Goal: Task Accomplishment & Management: Complete application form

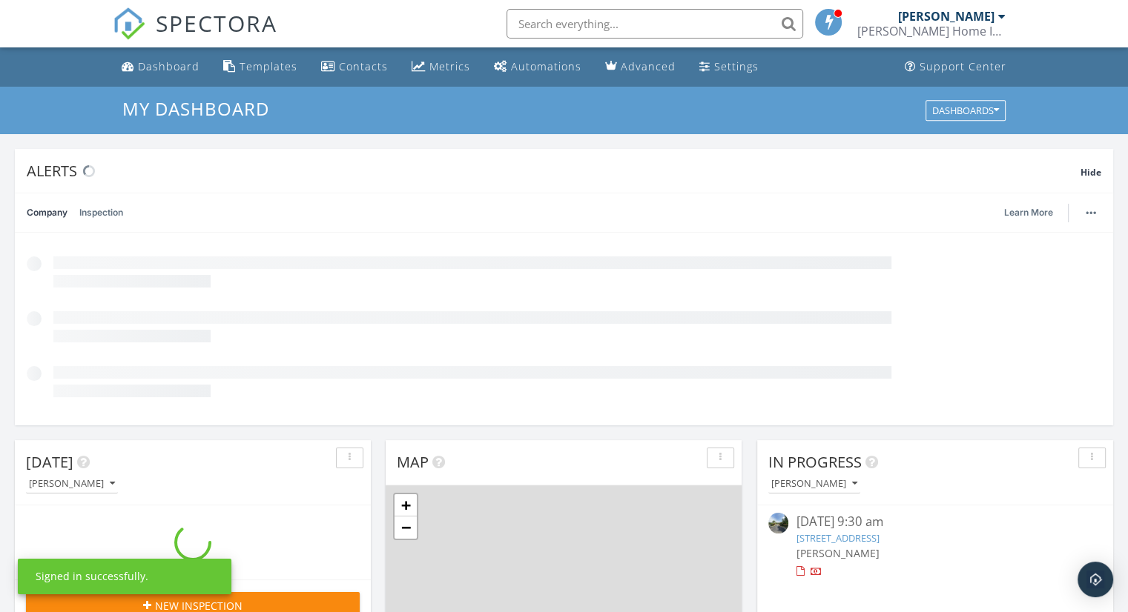
scroll to position [1372, 1151]
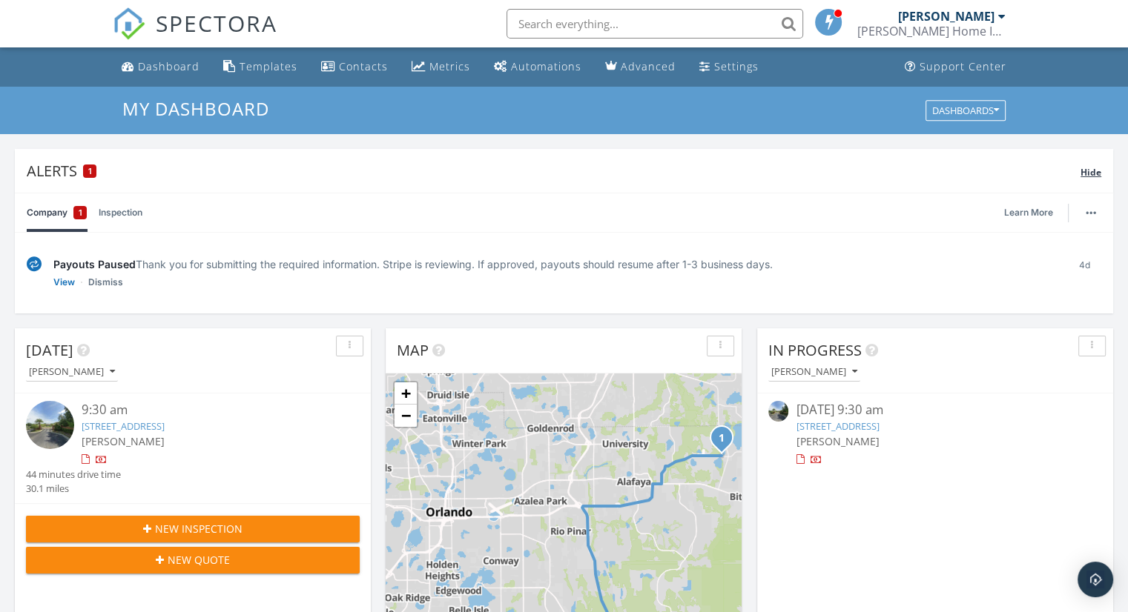
click at [1088, 168] on span "Hide" at bounding box center [1090, 172] width 21 height 13
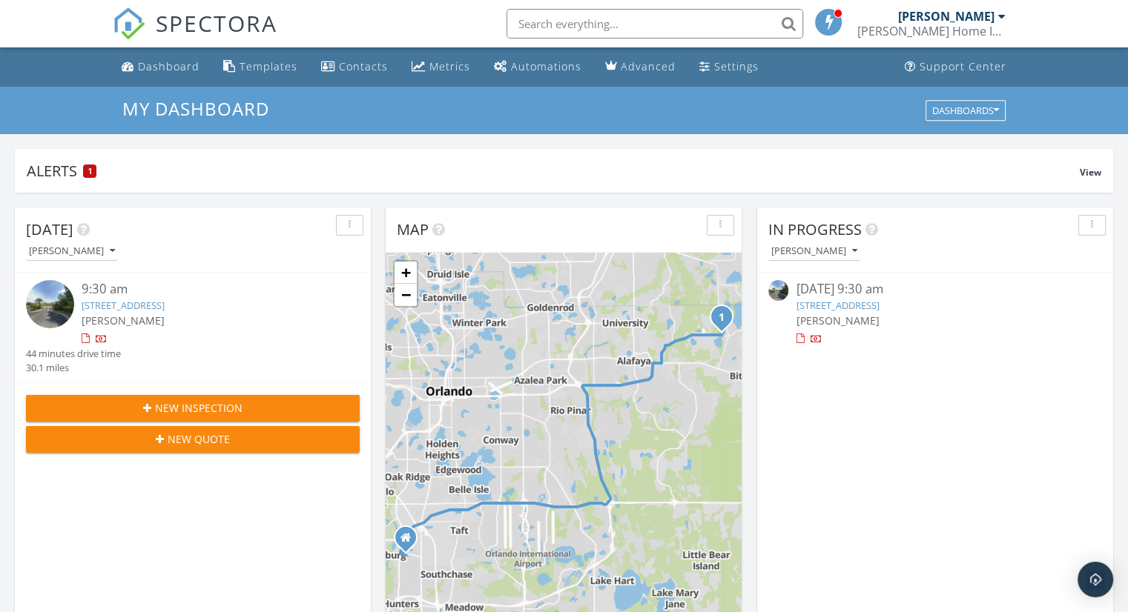
click at [254, 404] on div "New Inspection" at bounding box center [193, 408] width 310 height 16
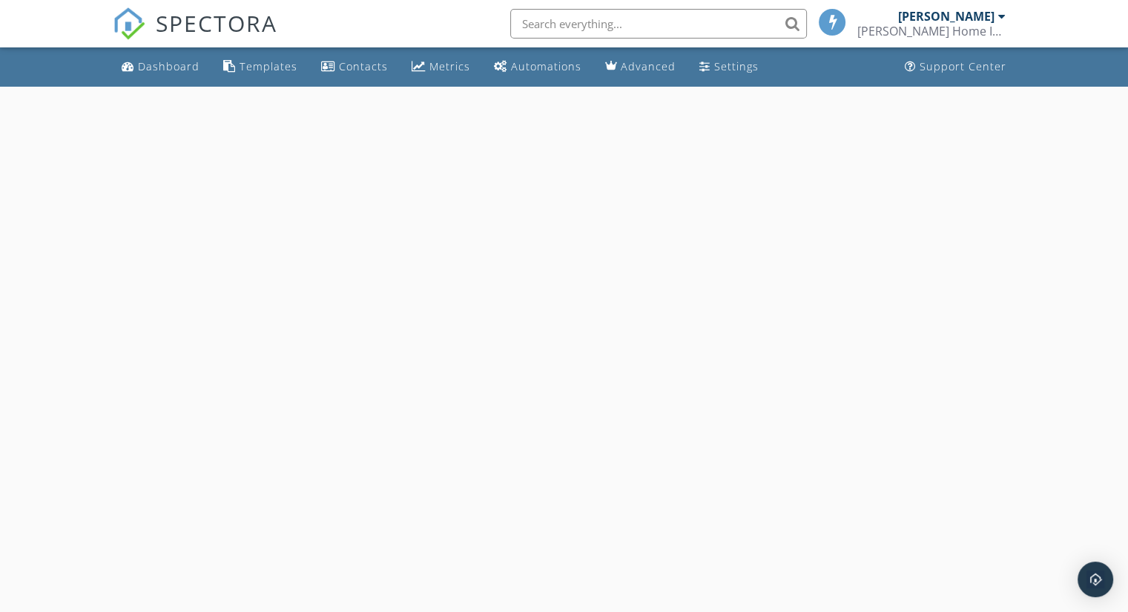
select select "8"
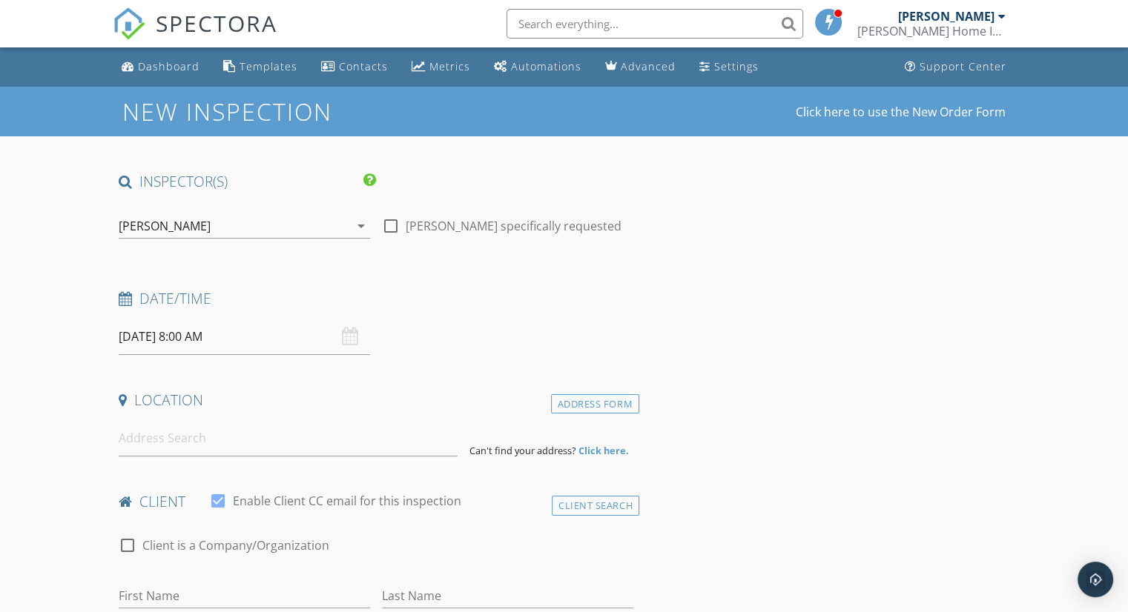
click at [239, 343] on input "09/30/2025 8:00 AM" at bounding box center [244, 337] width 251 height 36
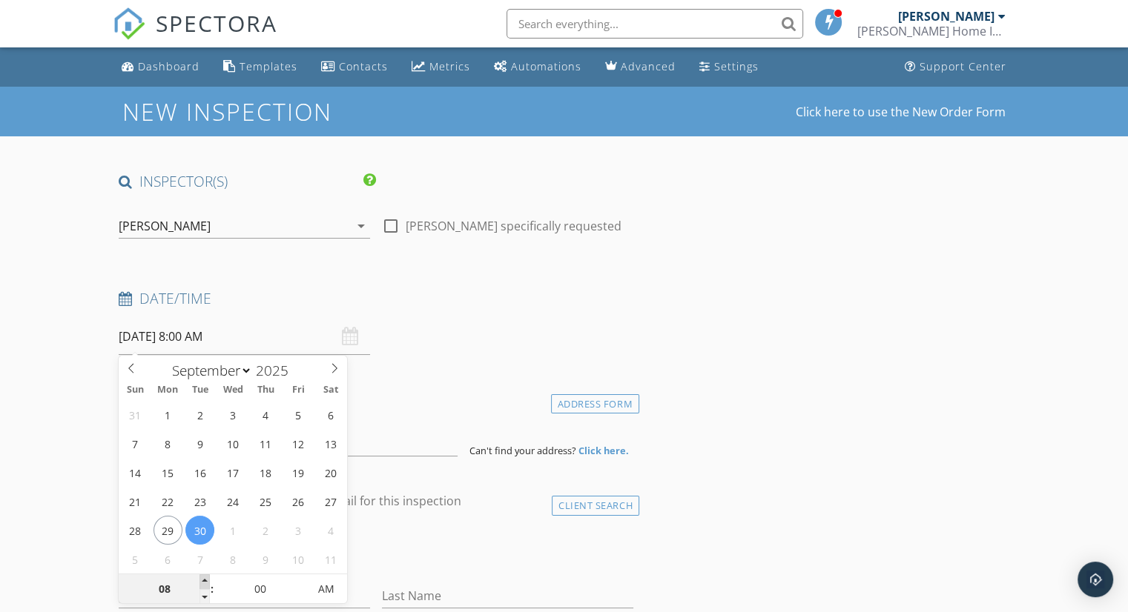
type input "09"
type input "09/30/2025 9:00 AM"
click at [203, 582] on span at bounding box center [204, 582] width 10 height 15
type input "10"
type input "09/30/2025 10:00 AM"
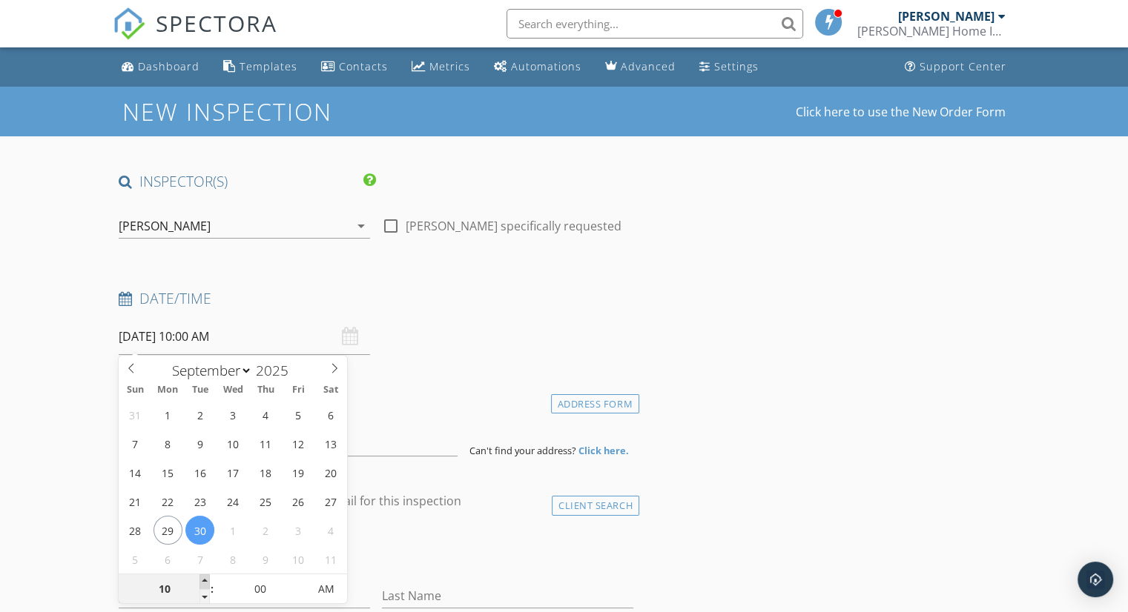
click at [203, 582] on span at bounding box center [204, 582] width 10 height 15
type input "11"
type input "09/30/2025 11:00 AM"
click at [203, 582] on span at bounding box center [204, 582] width 10 height 15
type input "10"
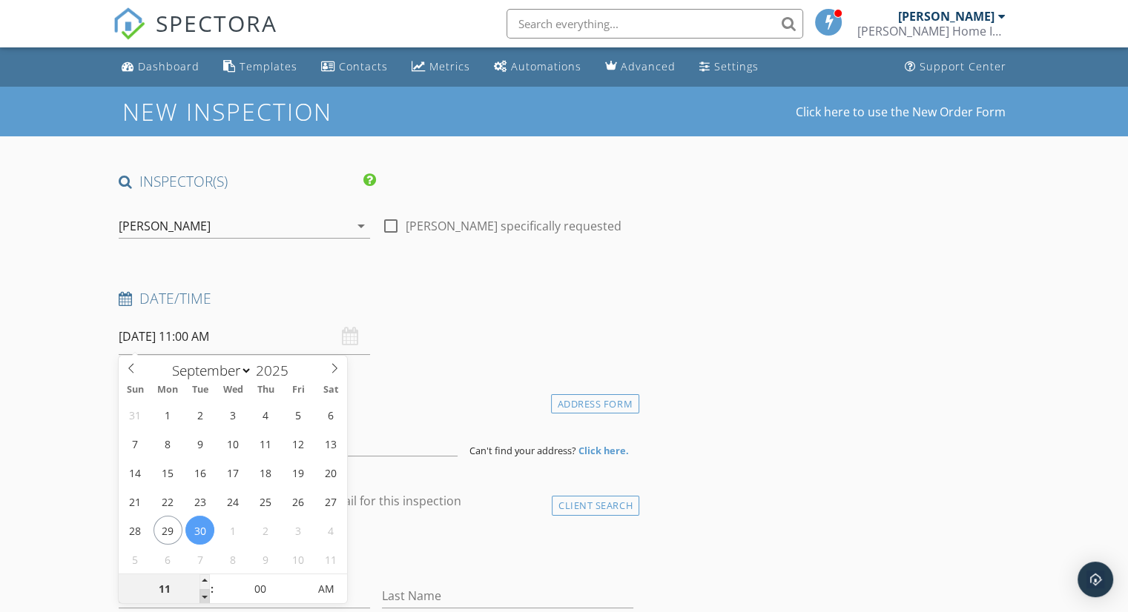
type input "09/30/2025 10:00 AM"
click at [202, 602] on span at bounding box center [204, 596] width 10 height 15
type input "05"
type input "09/30/2025 10:05 AM"
click at [300, 583] on span at bounding box center [301, 582] width 10 height 15
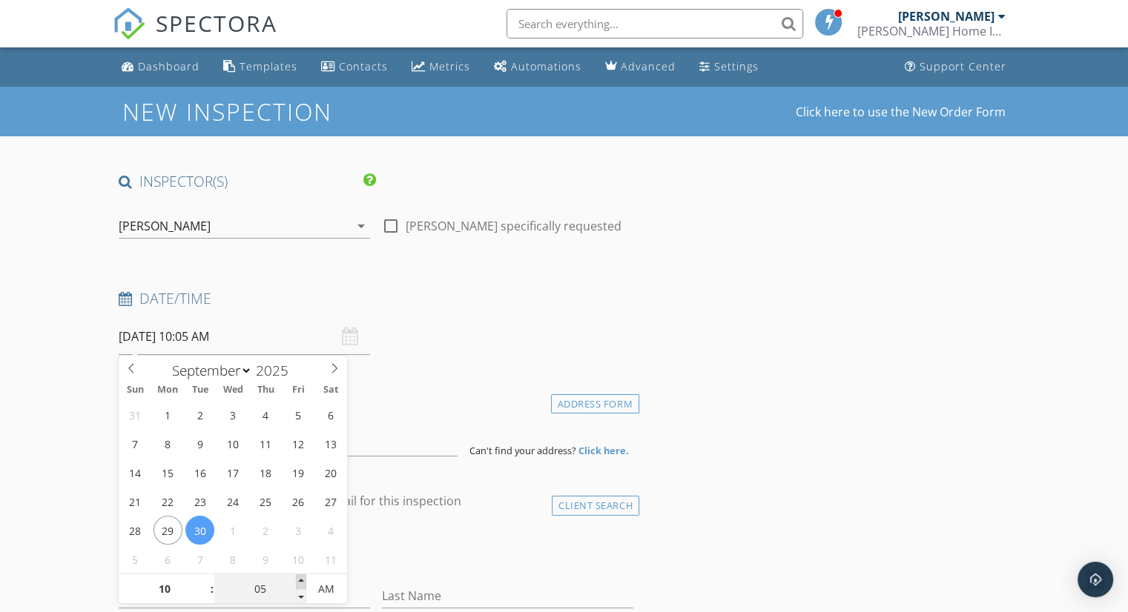
type input "10"
type input "09/30/2025 10:10 AM"
click at [300, 584] on span at bounding box center [301, 582] width 10 height 15
type input "15"
type input "09/30/2025 10:15 AM"
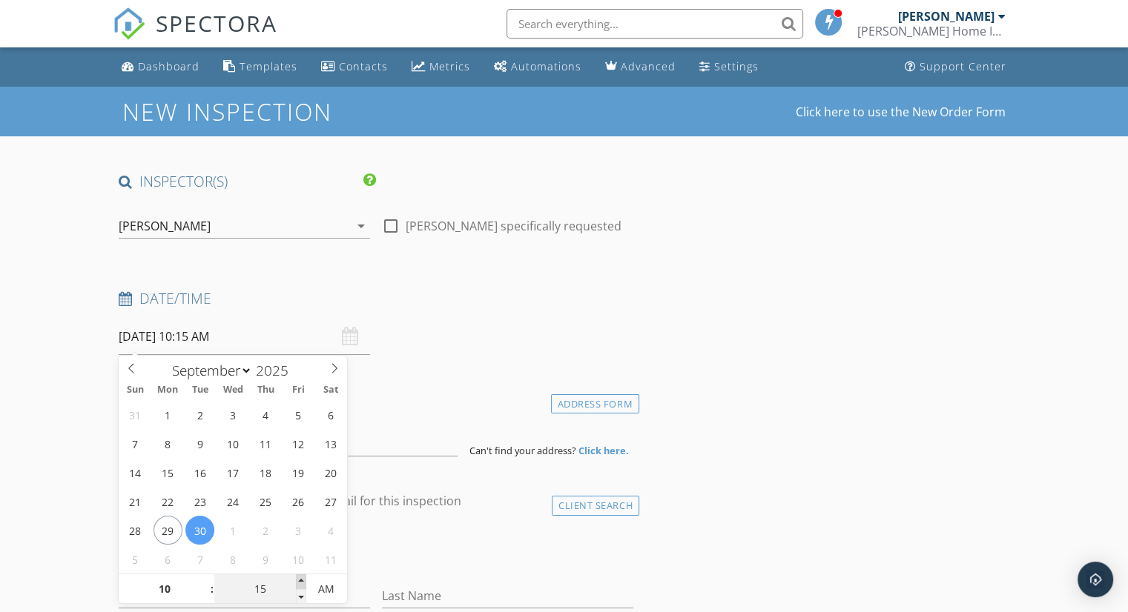
click at [298, 583] on span at bounding box center [301, 582] width 10 height 15
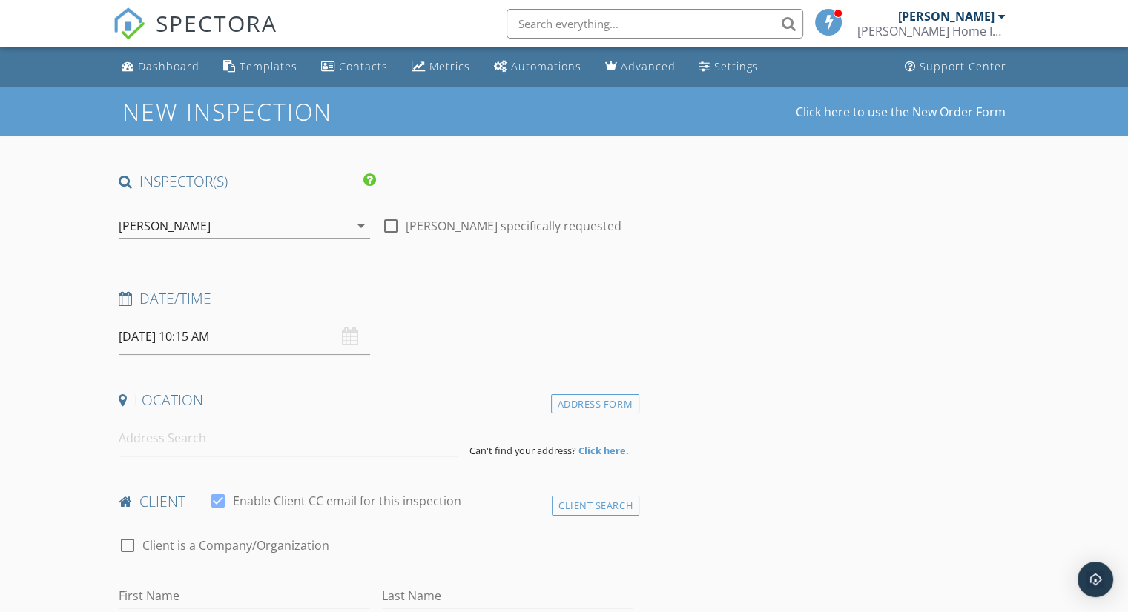
click at [148, 437] on input at bounding box center [288, 438] width 339 height 36
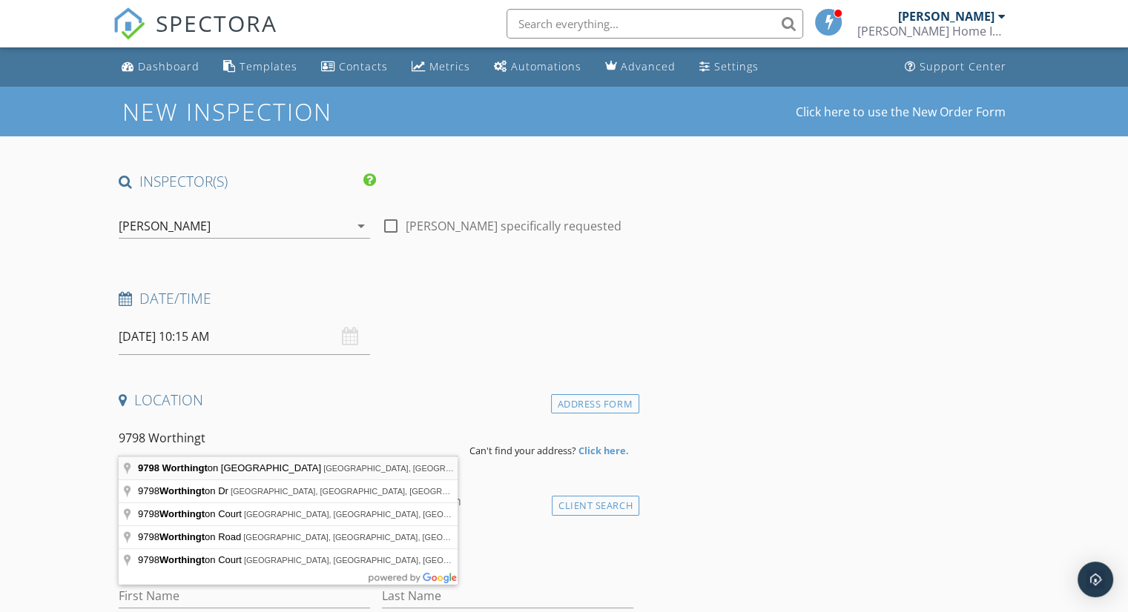
type input "9798 Worthington Ridge Road, Orlando, FL, USA"
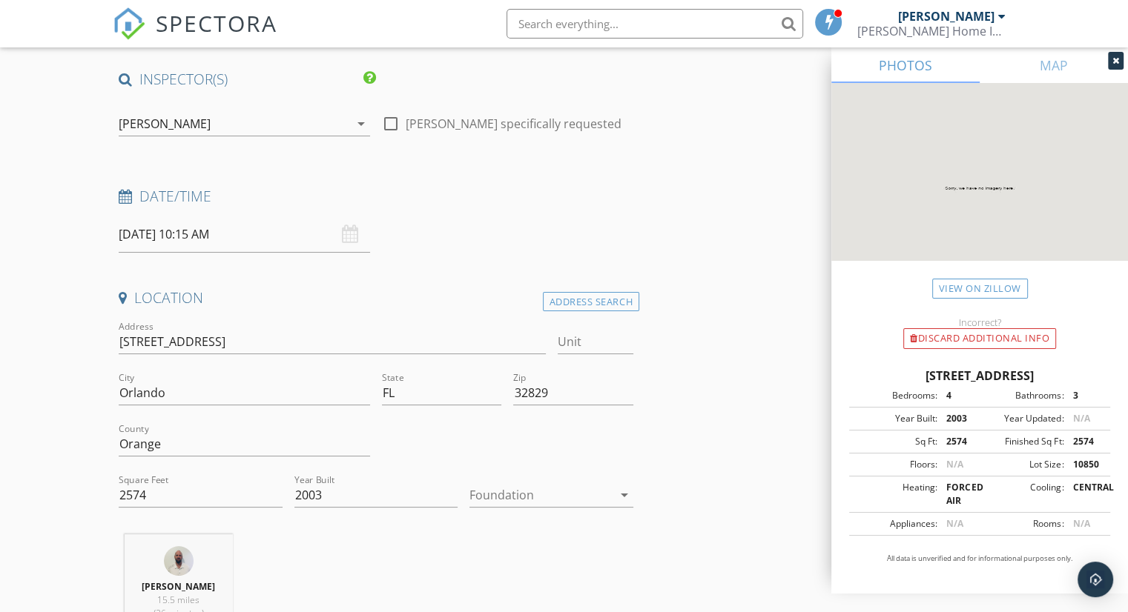
scroll to position [148, 0]
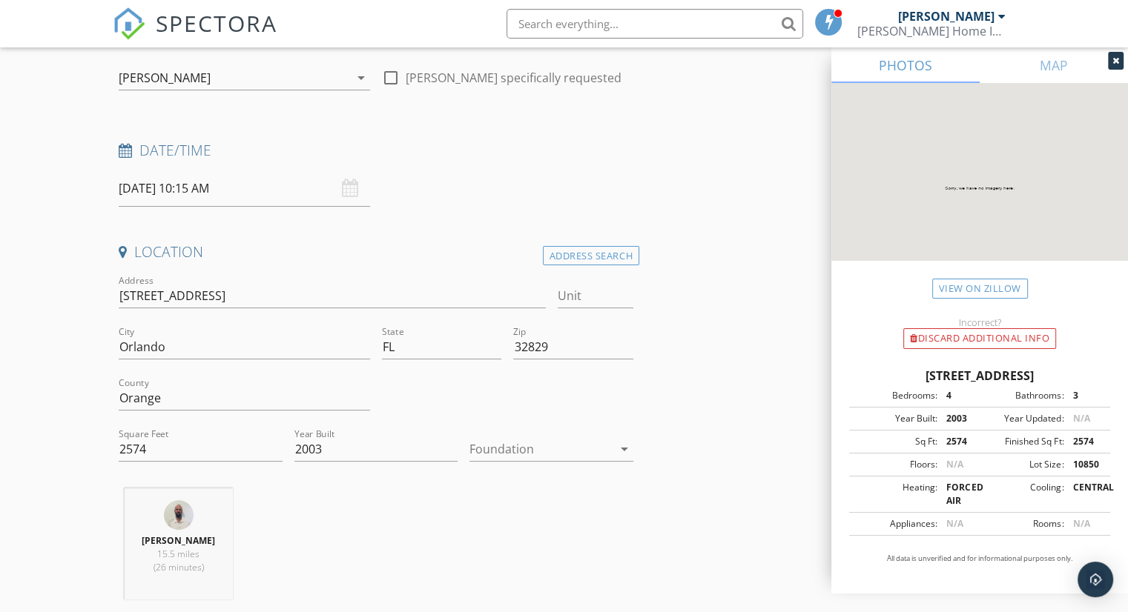
click at [489, 452] on div at bounding box center [540, 449] width 143 height 24
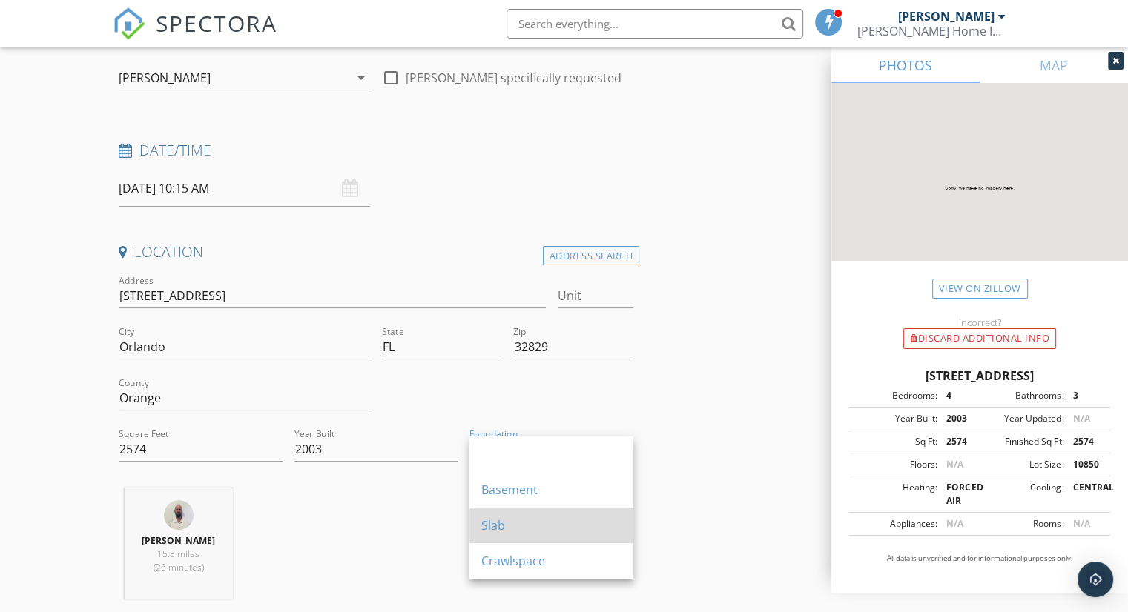
click at [510, 524] on div "Slab" at bounding box center [551, 526] width 140 height 18
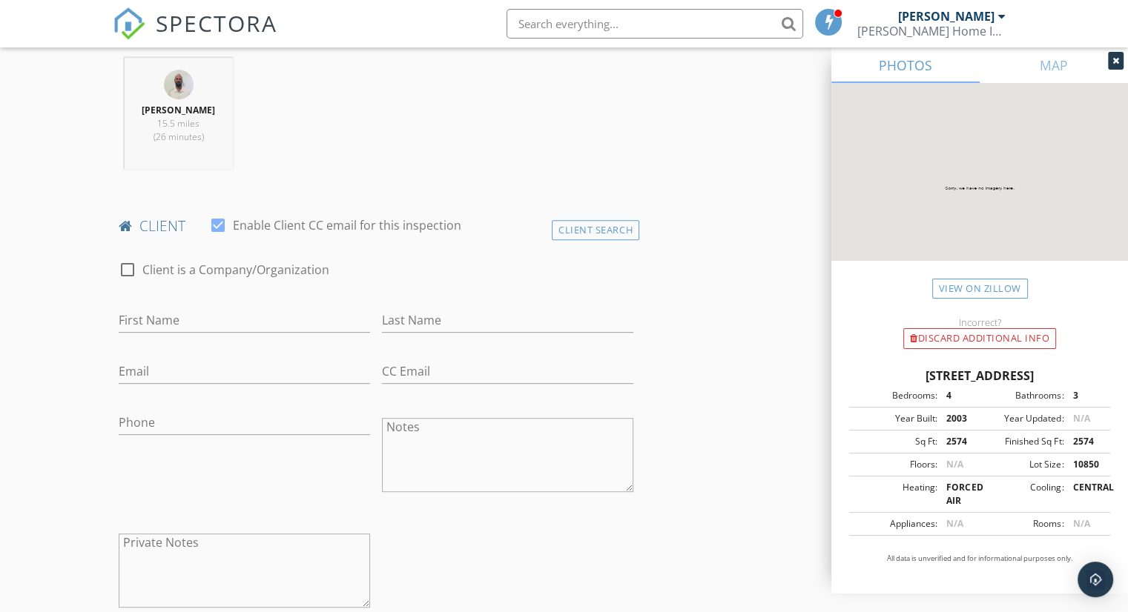
scroll to position [593, 0]
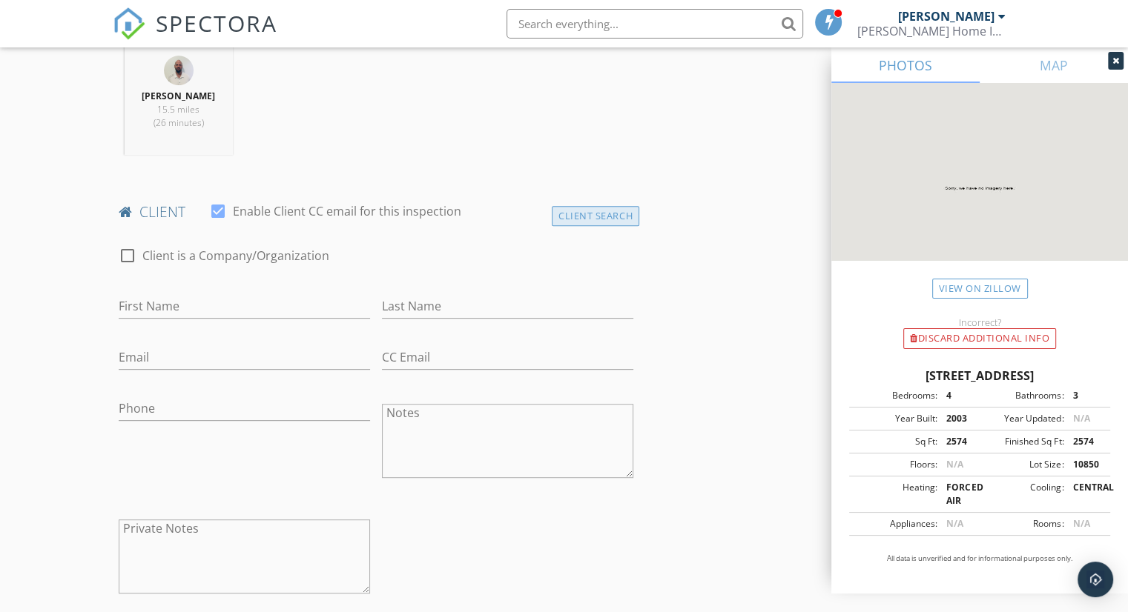
click at [598, 219] on div "Client Search" at bounding box center [595, 216] width 87 height 20
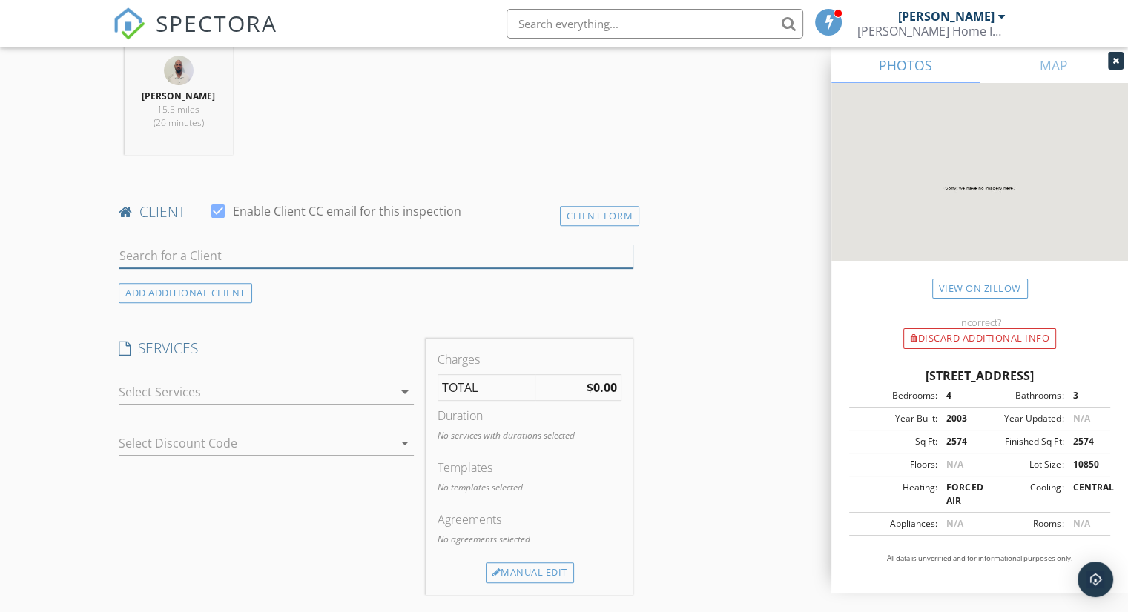
click at [191, 260] on input "text" at bounding box center [376, 256] width 515 height 24
type input "R"
click at [618, 213] on div "Client Form" at bounding box center [599, 216] width 79 height 20
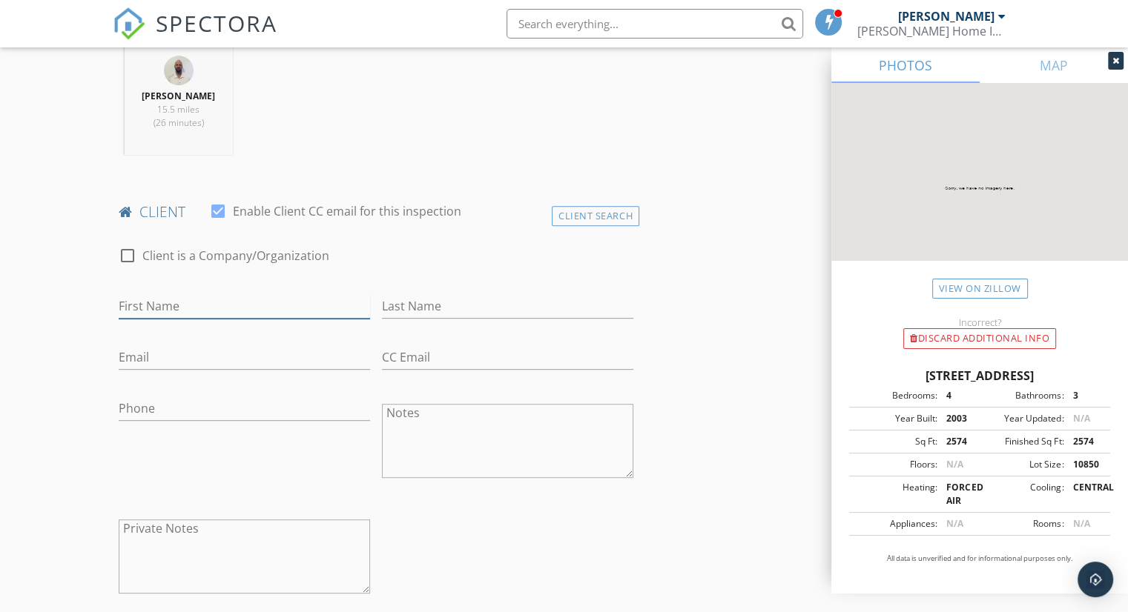
click at [187, 308] on input "First Name" at bounding box center [244, 306] width 251 height 24
type input "[PERSON_NAME]"
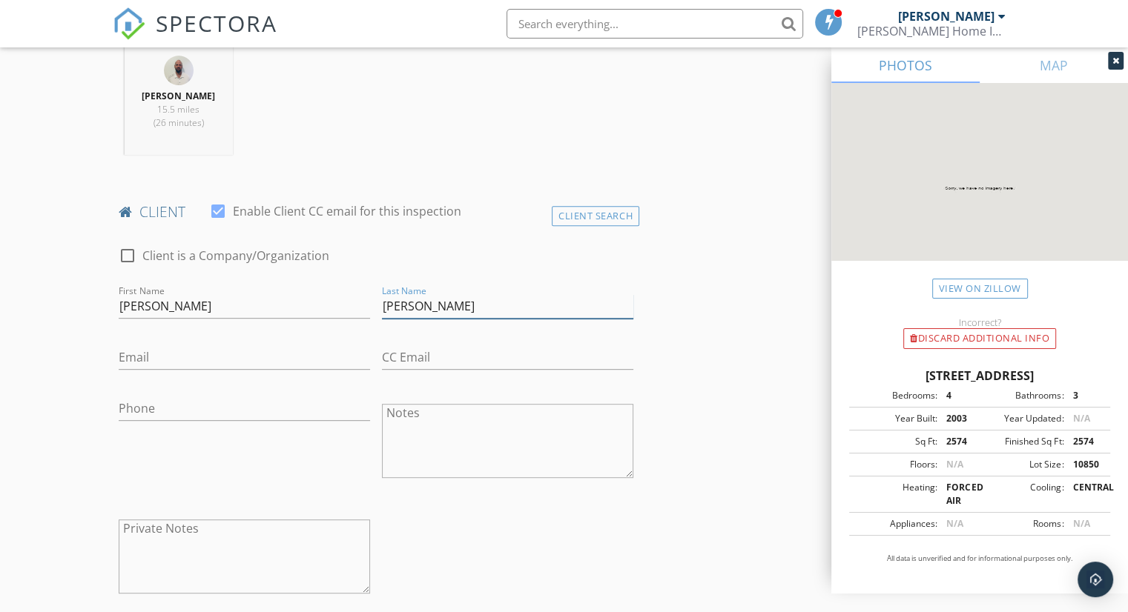
type input "[PERSON_NAME]"
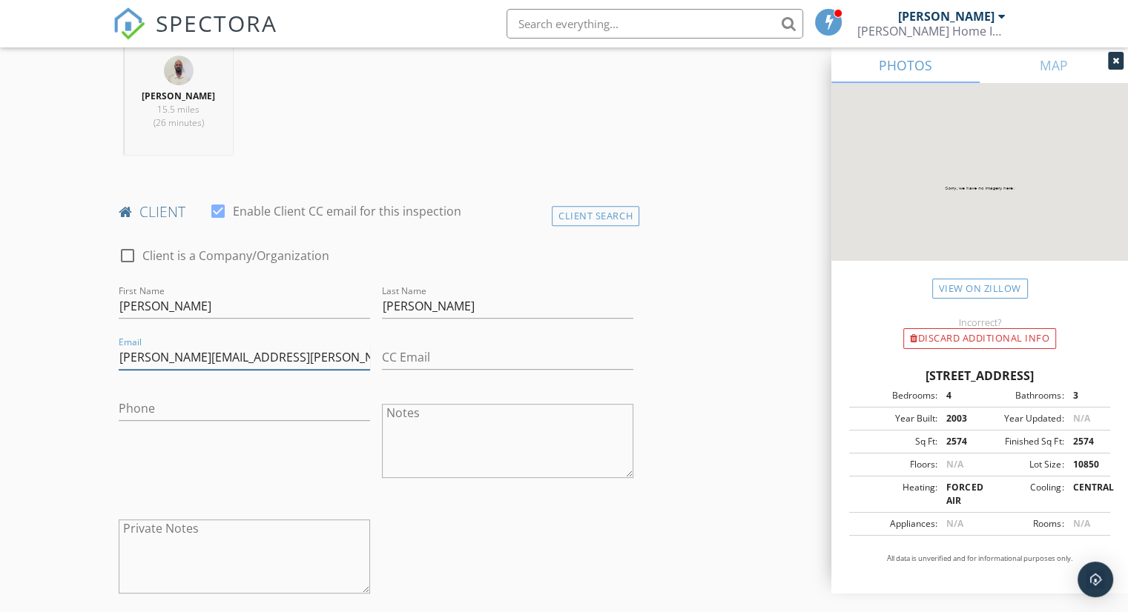
type input "[PERSON_NAME][EMAIL_ADDRESS][PERSON_NAME][DOMAIN_NAME]"
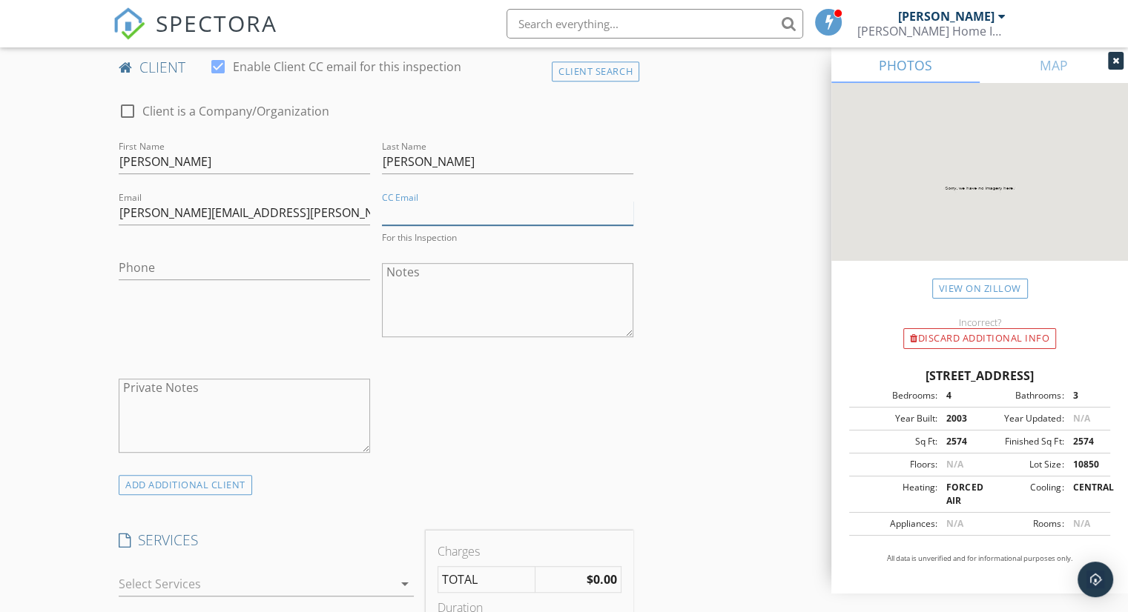
scroll to position [741, 0]
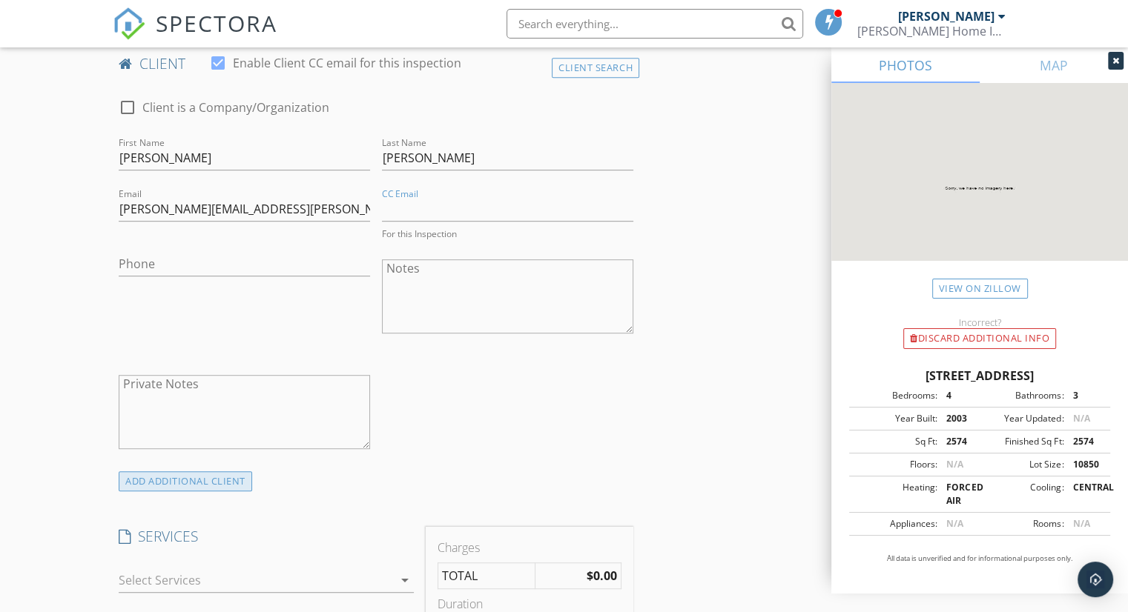
click at [210, 481] on div "ADD ADDITIONAL client" at bounding box center [185, 482] width 133 height 20
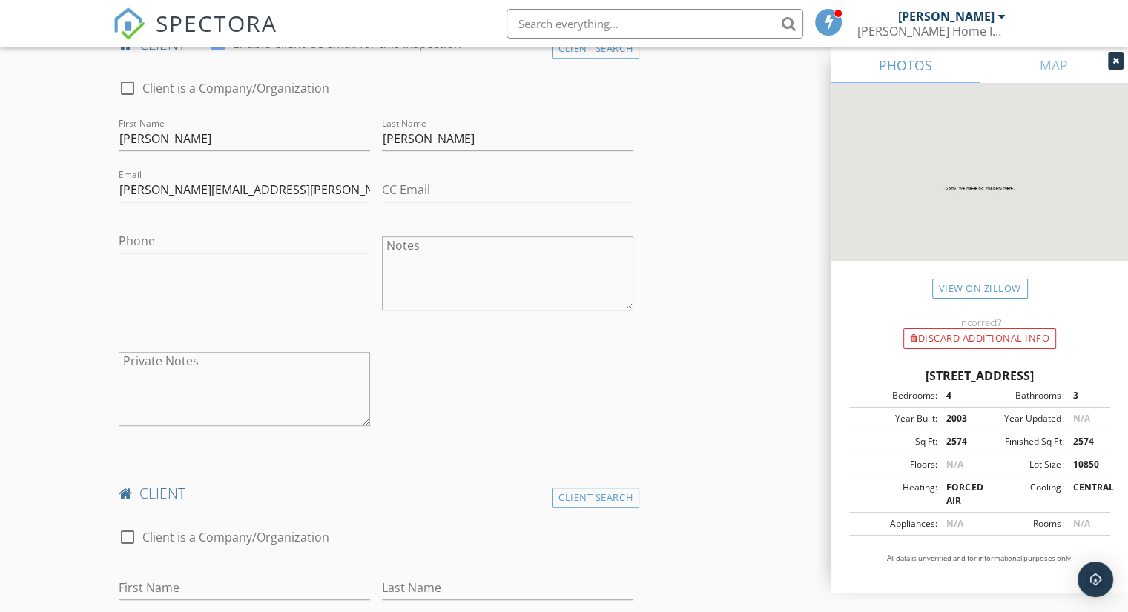
scroll to position [816, 0]
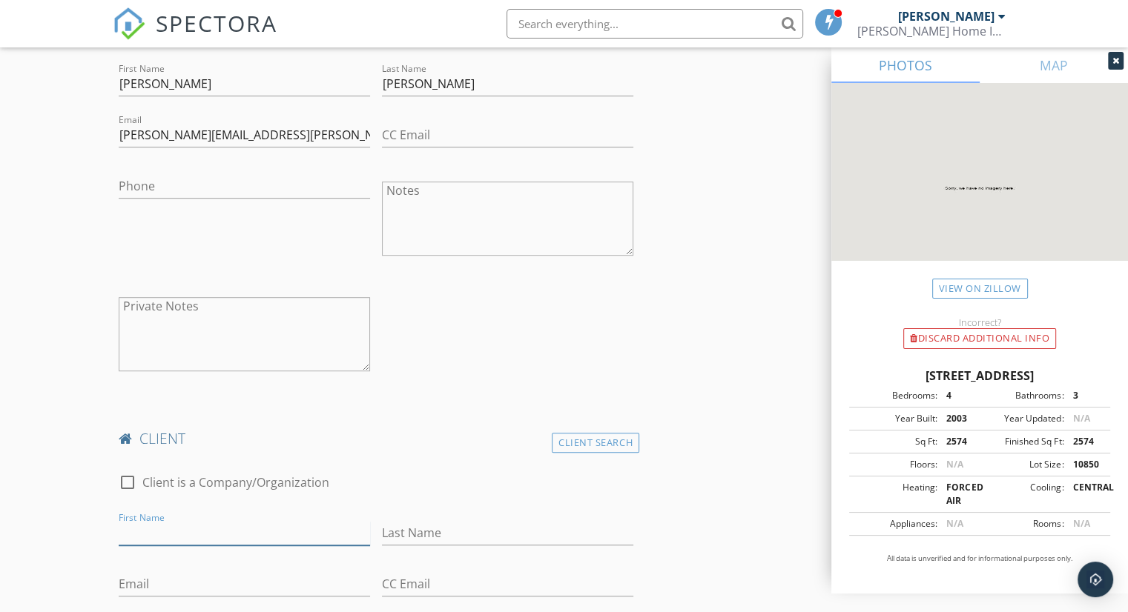
click at [181, 537] on input "First Name" at bounding box center [244, 533] width 251 height 24
type input "[PERSON_NAME]"
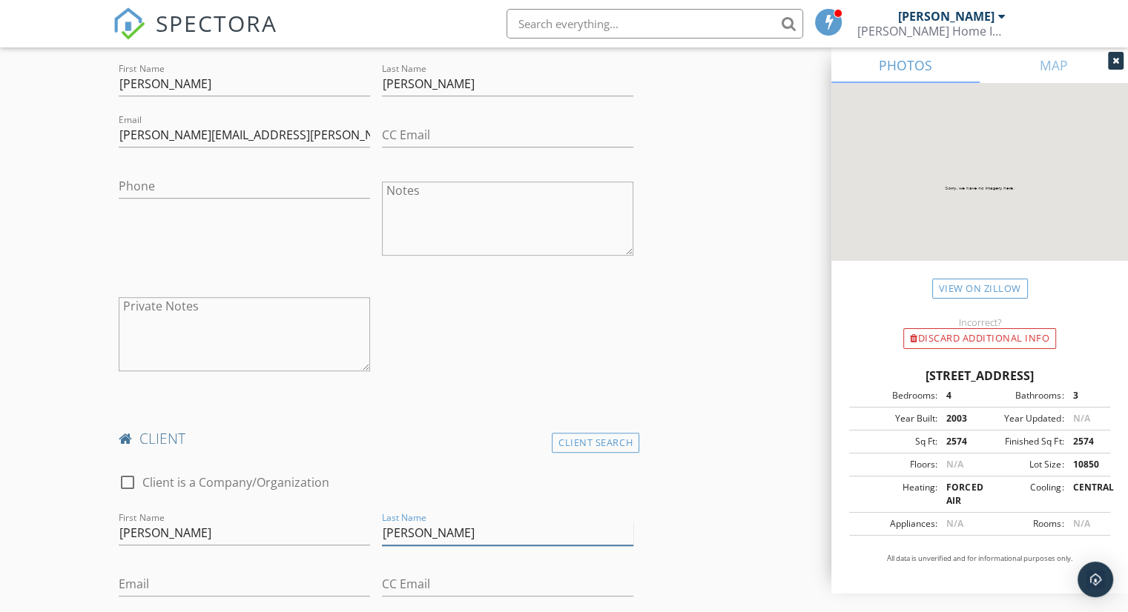
type input "[PERSON_NAME]"
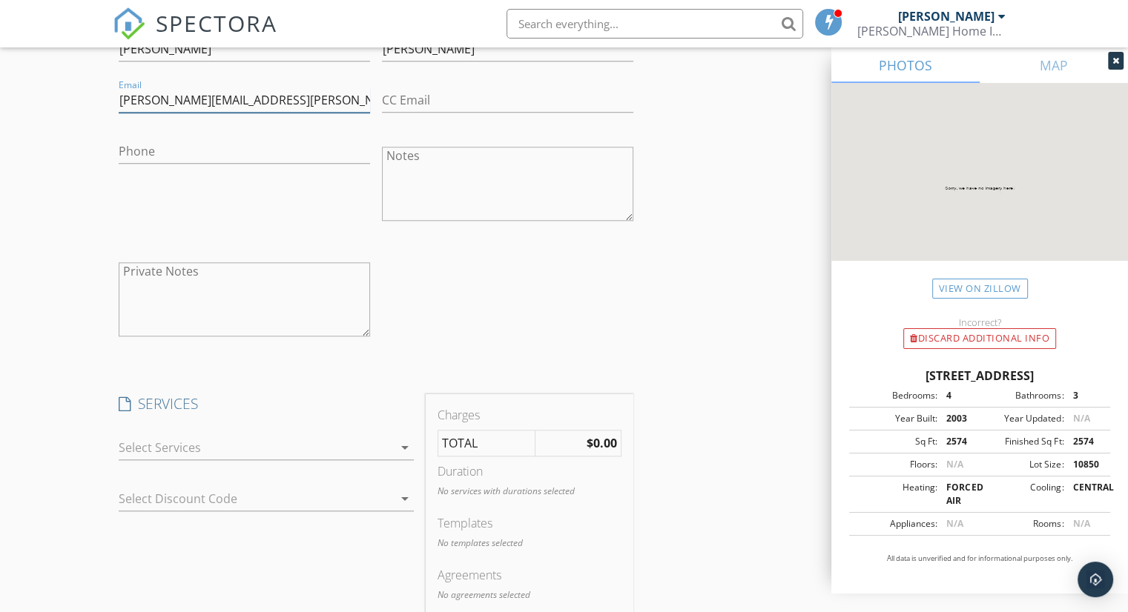
scroll to position [1335, 0]
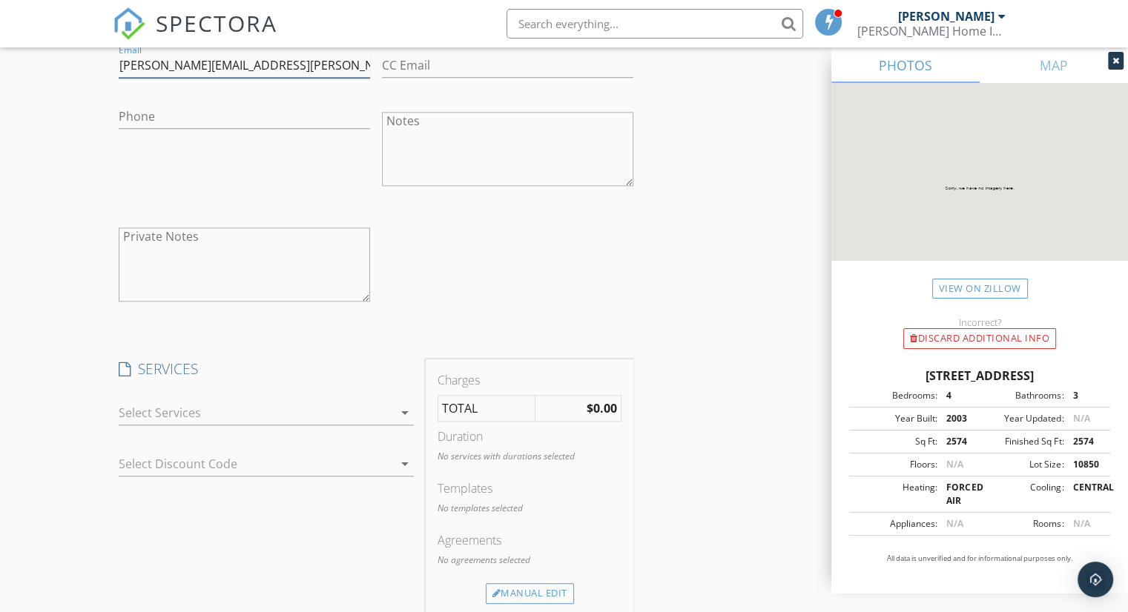
type input "[PERSON_NAME][EMAIL_ADDRESS][PERSON_NAME][DOMAIN_NAME]"
click at [288, 414] on div at bounding box center [256, 413] width 274 height 24
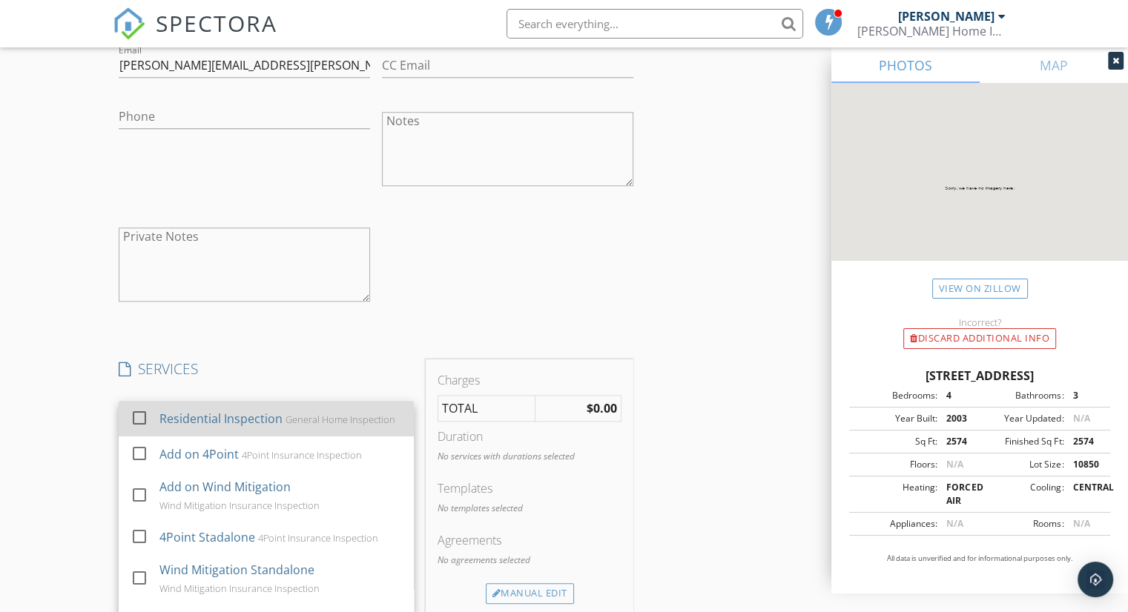
drag, startPoint x: 289, startPoint y: 421, endPoint x: 289, endPoint y: 437, distance: 16.3
click at [289, 422] on div "Residential Inspection General Home Inspection" at bounding box center [280, 419] width 243 height 30
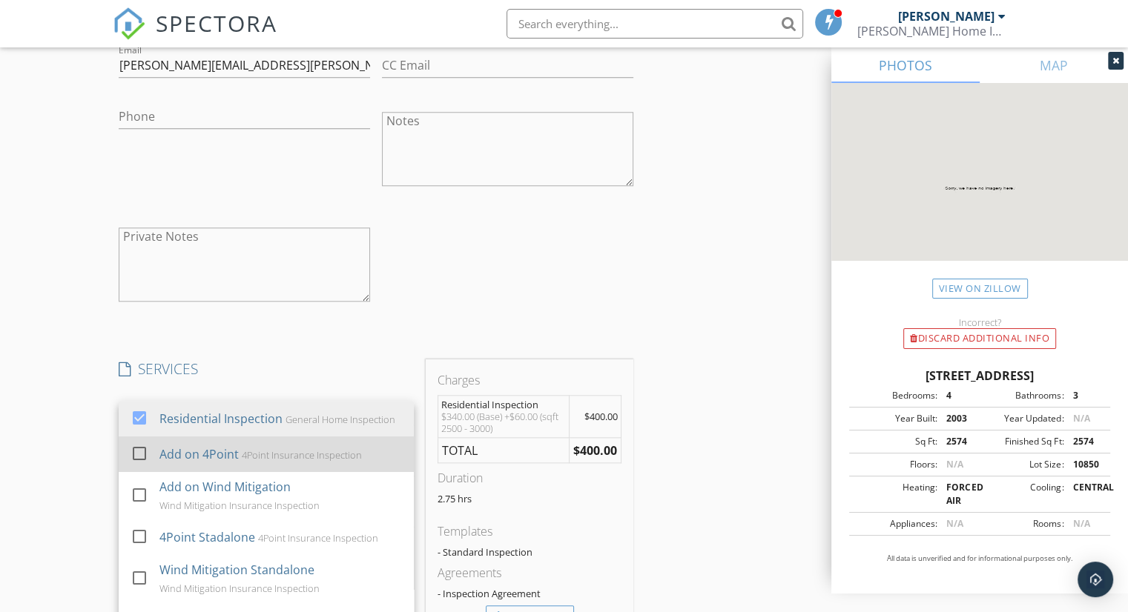
click at [291, 461] on div "4Point Insurance Inspection" at bounding box center [302, 455] width 120 height 12
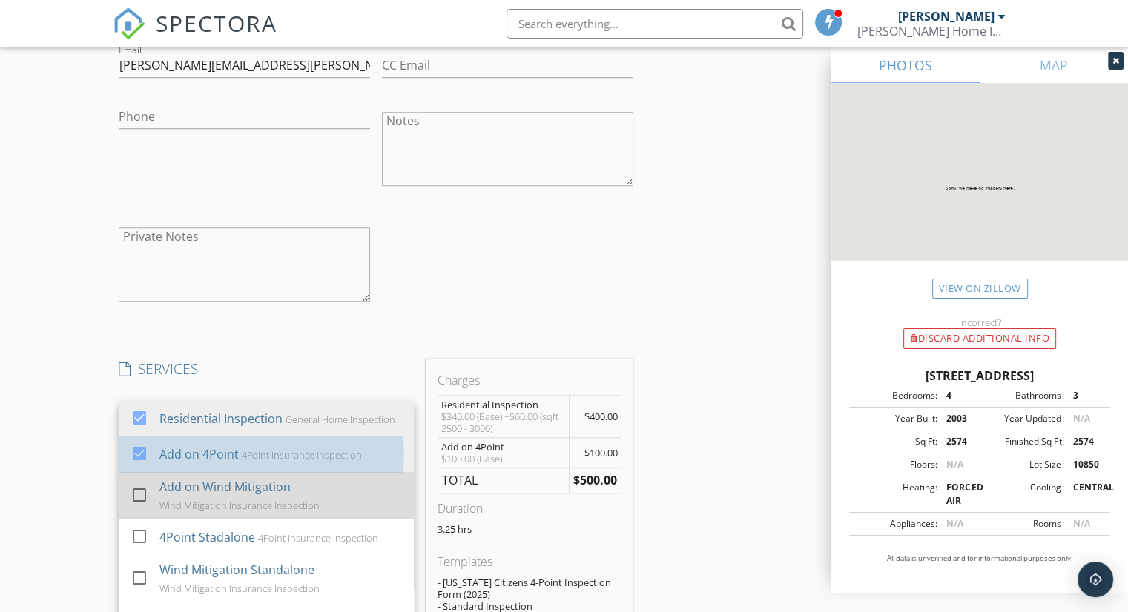
click at [285, 496] on div "Add on Wind Mitigation" at bounding box center [224, 487] width 131 height 18
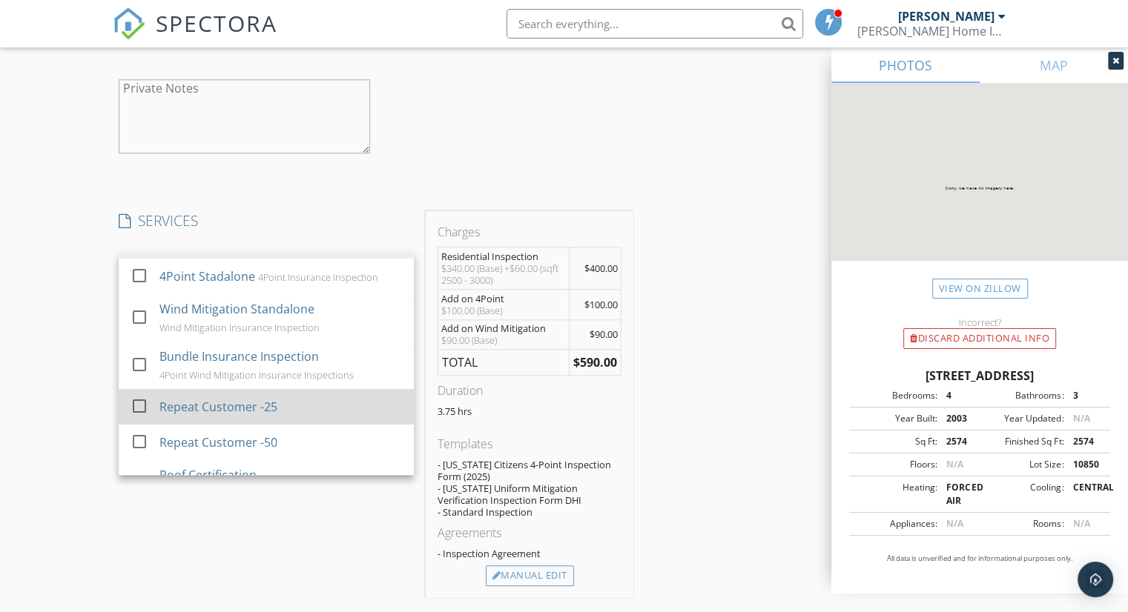
scroll to position [148, 0]
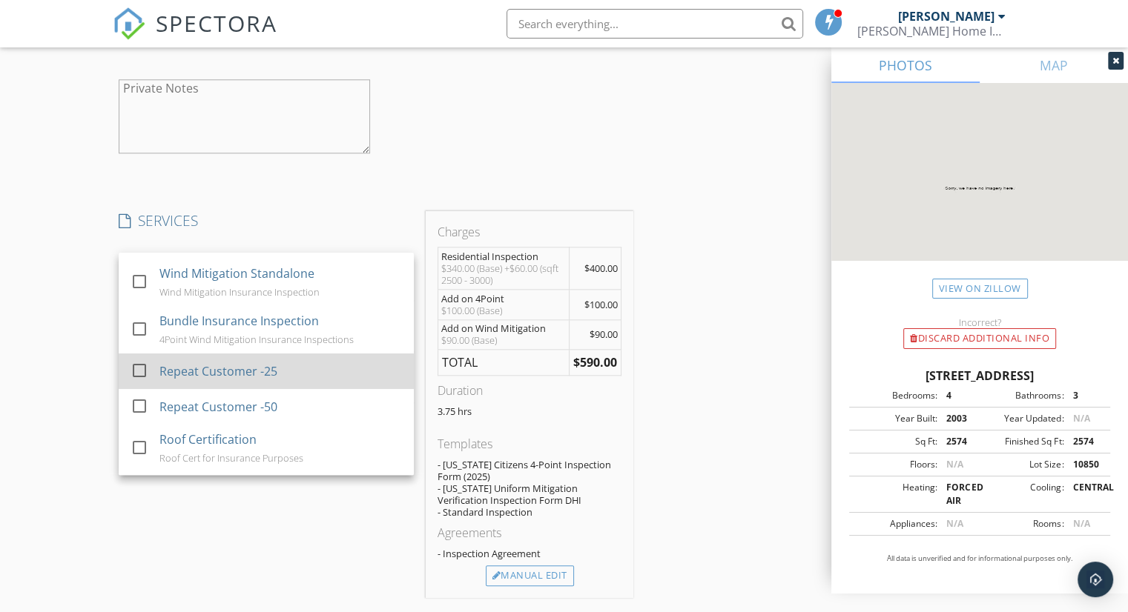
click at [199, 386] on div "Repeat Customer -25" at bounding box center [280, 372] width 243 height 30
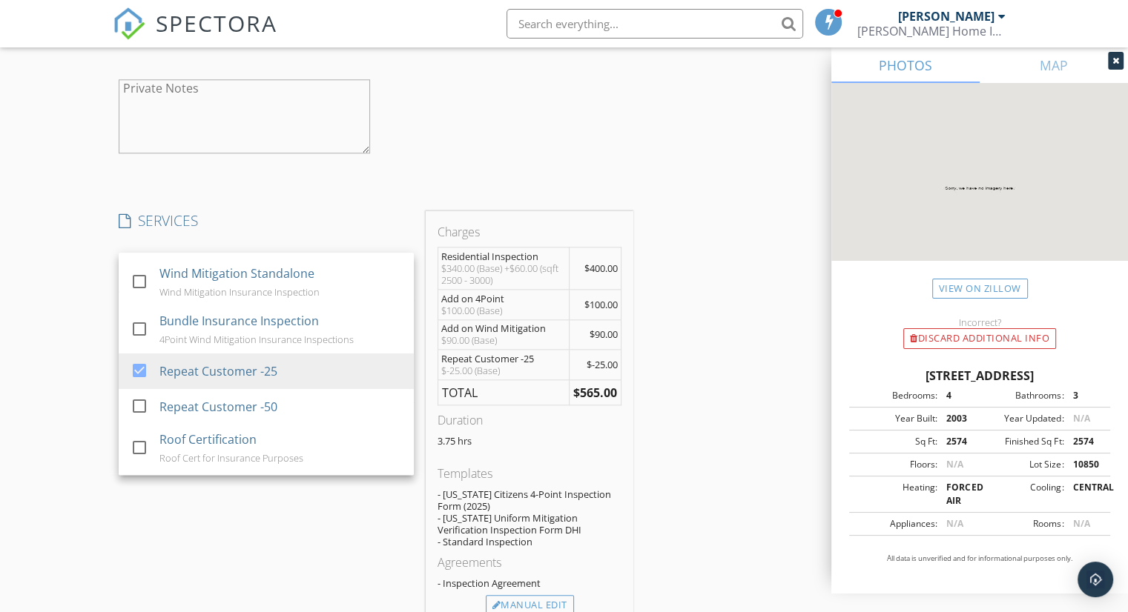
click at [83, 485] on div "New Inspection Click here to use the New Order Form INSPECTOR(S) check_box Neil…" at bounding box center [564, 175] width 1128 height 3142
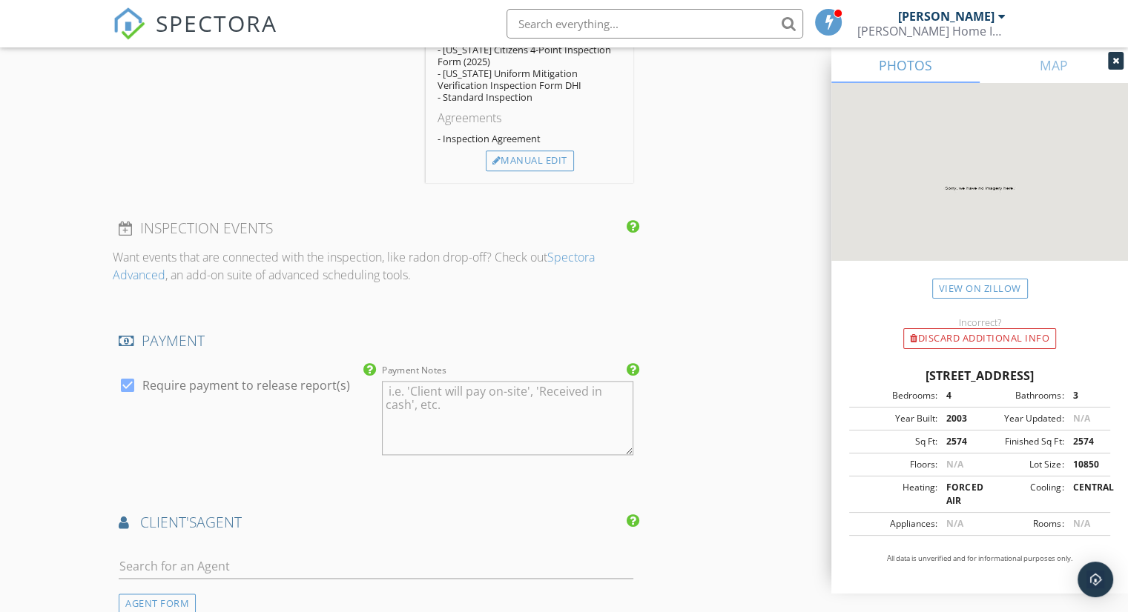
scroll to position [2002, 0]
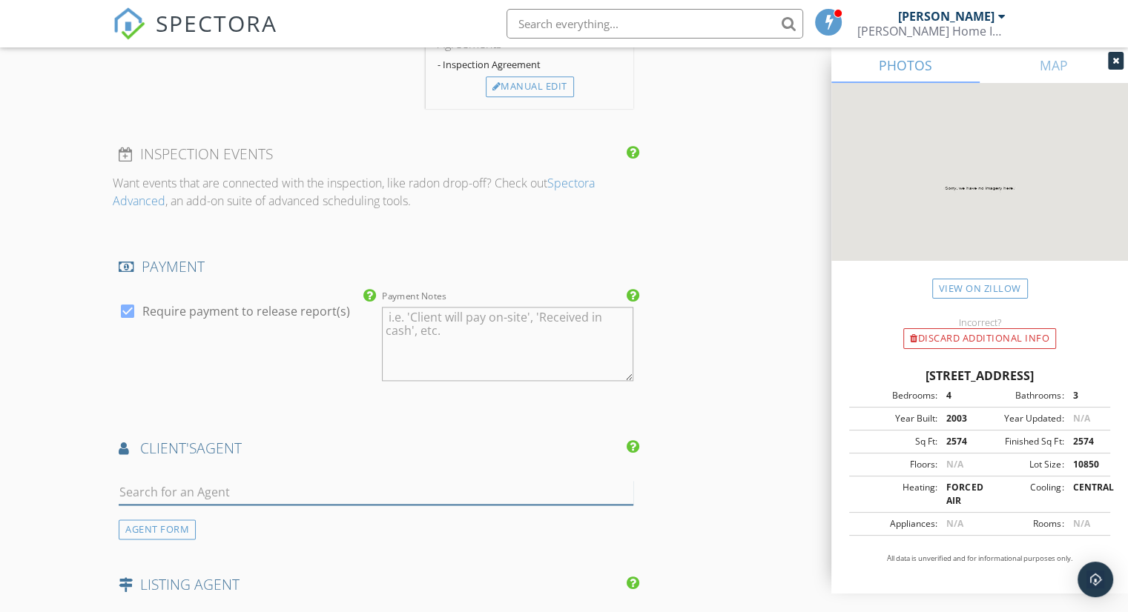
click at [252, 493] on input "text" at bounding box center [376, 492] width 515 height 24
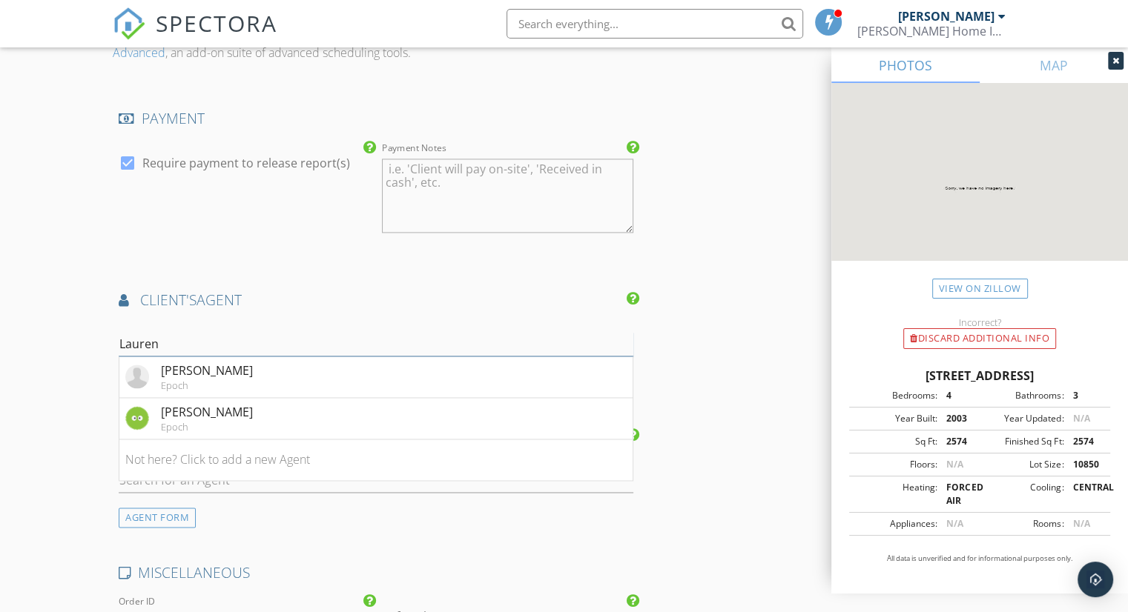
scroll to position [2224, 0]
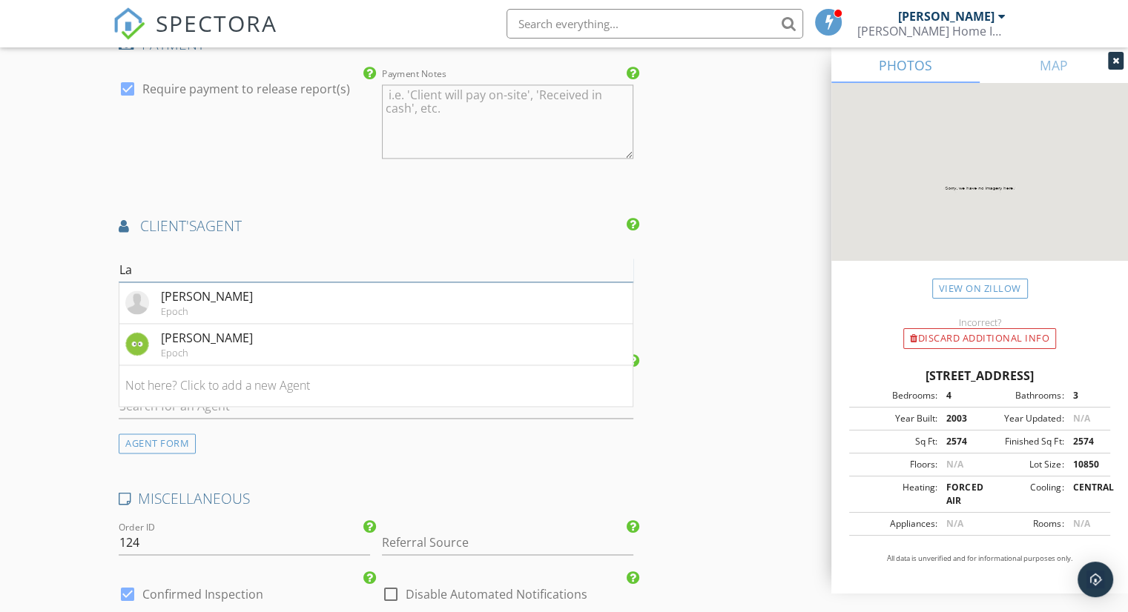
type input "L"
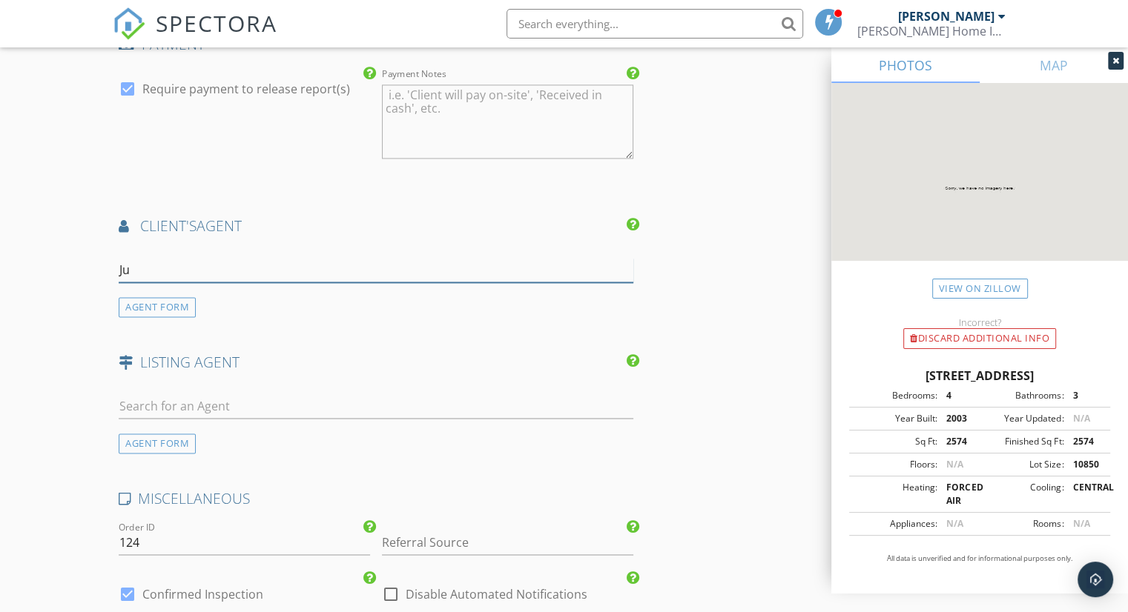
type input "Justine"
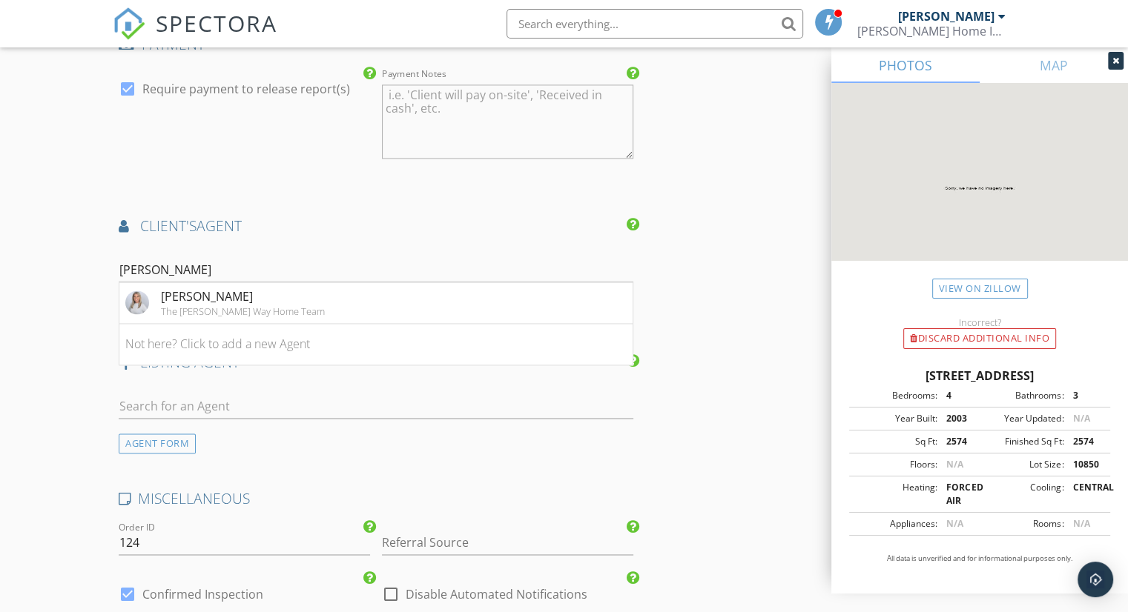
click at [234, 308] on div "The Wilkins Way Home Team" at bounding box center [243, 311] width 164 height 12
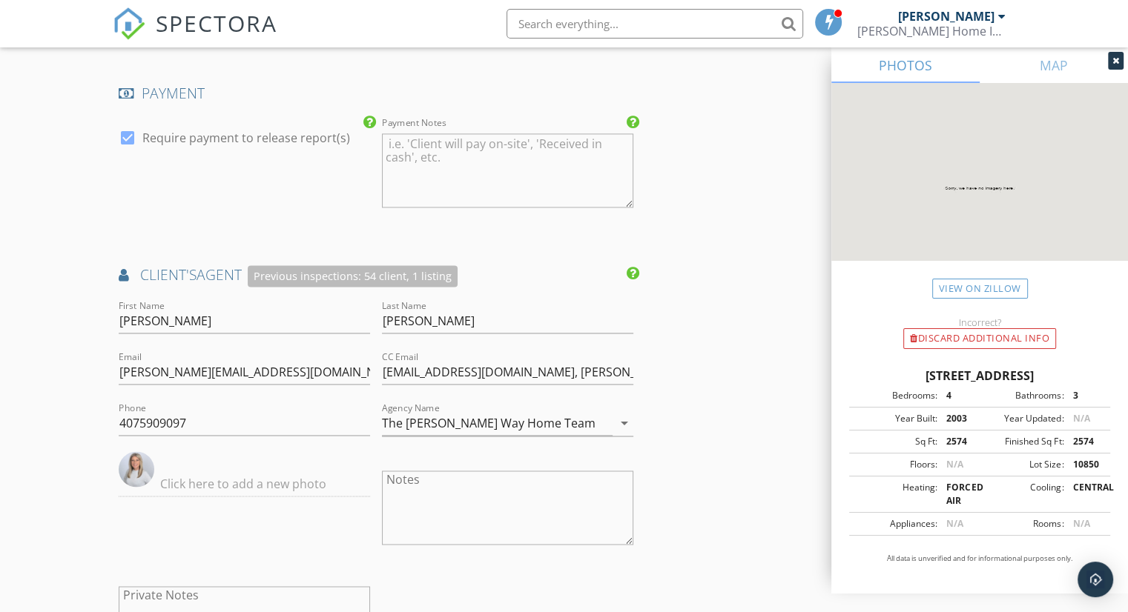
scroll to position [2150, 0]
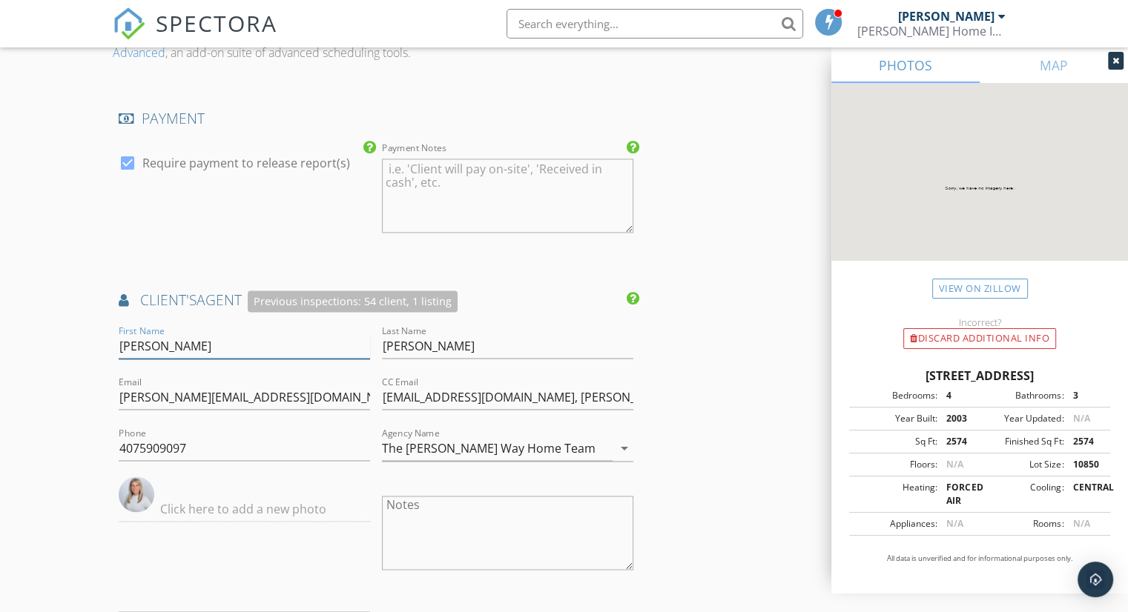
drag, startPoint x: 258, startPoint y: 339, endPoint x: 83, endPoint y: 347, distance: 175.2
drag, startPoint x: 469, startPoint y: 333, endPoint x: 308, endPoint y: 364, distance: 163.2
click at [326, 362] on div "First Name Last Name Nielson Email justine@thewilkinsway.com CC Email kalee@the…" at bounding box center [376, 516] width 526 height 386
drag, startPoint x: 317, startPoint y: 374, endPoint x: 65, endPoint y: 409, distance: 254.6
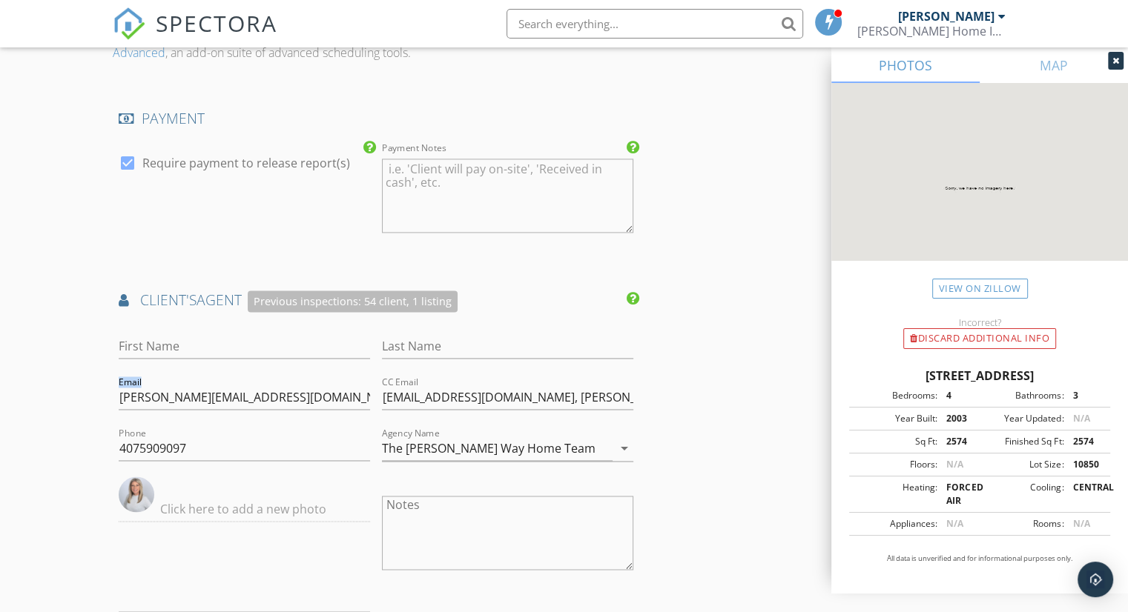
drag, startPoint x: 277, startPoint y: 391, endPoint x: 62, endPoint y: 393, distance: 215.0
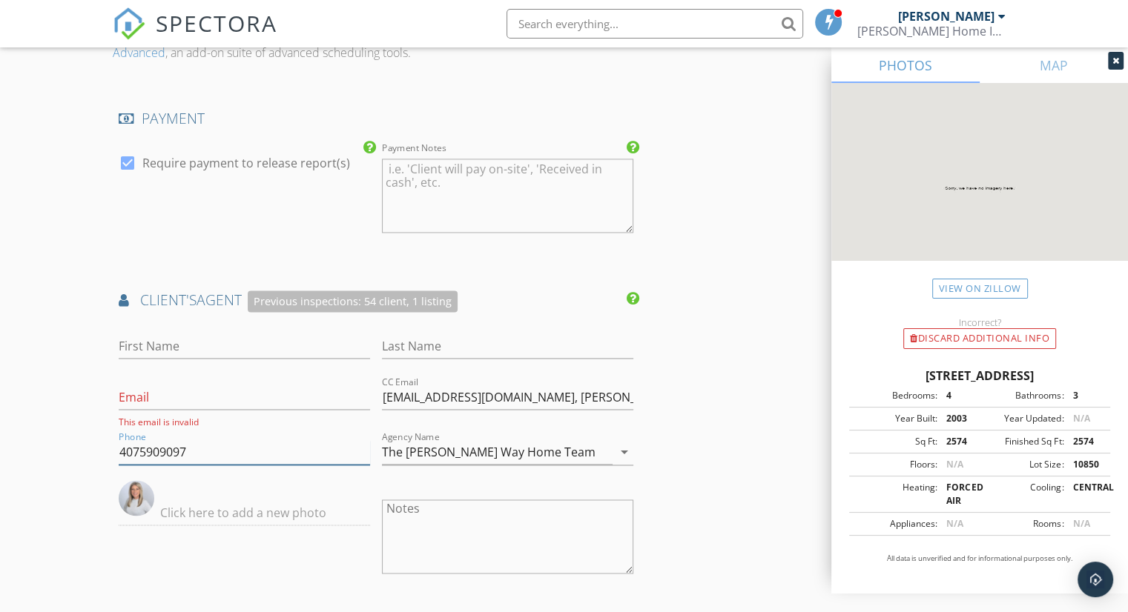
drag, startPoint x: 191, startPoint y: 438, endPoint x: 19, endPoint y: 475, distance: 176.0
click at [185, 398] on input "Email" at bounding box center [244, 398] width 251 height 24
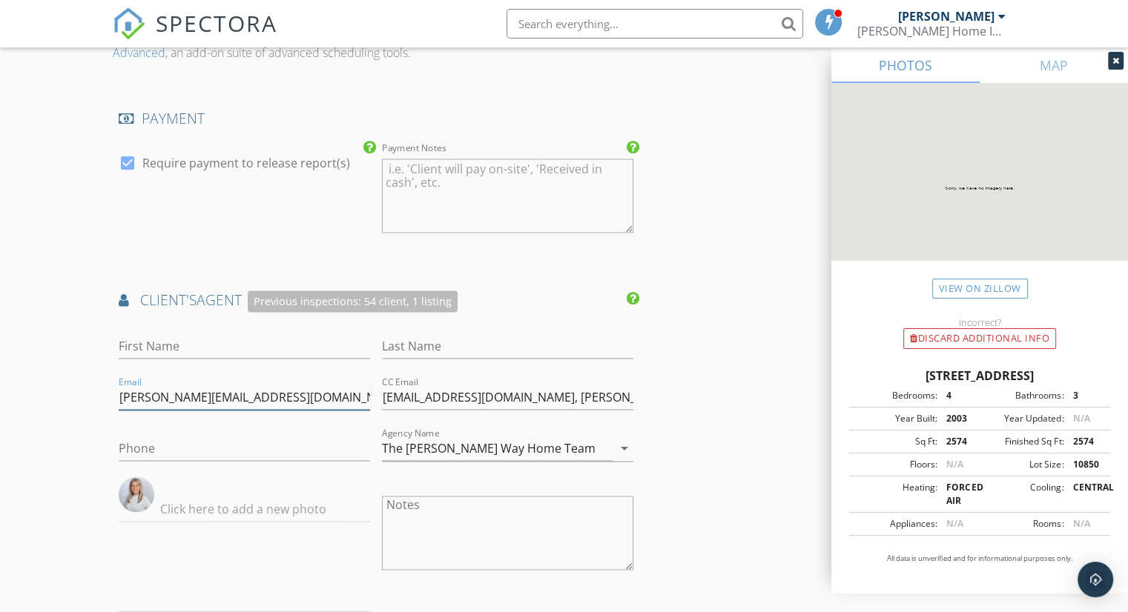
type input "Lauren@thewilkinsway.com"
click at [152, 347] on input "First Name" at bounding box center [244, 346] width 251 height 24
type input "Lauren"
type input "Nielsen"
click at [627, 392] on input "kalee@thewilkinsway.com, Lauren@thewilkinsway.com" at bounding box center [507, 398] width 251 height 24
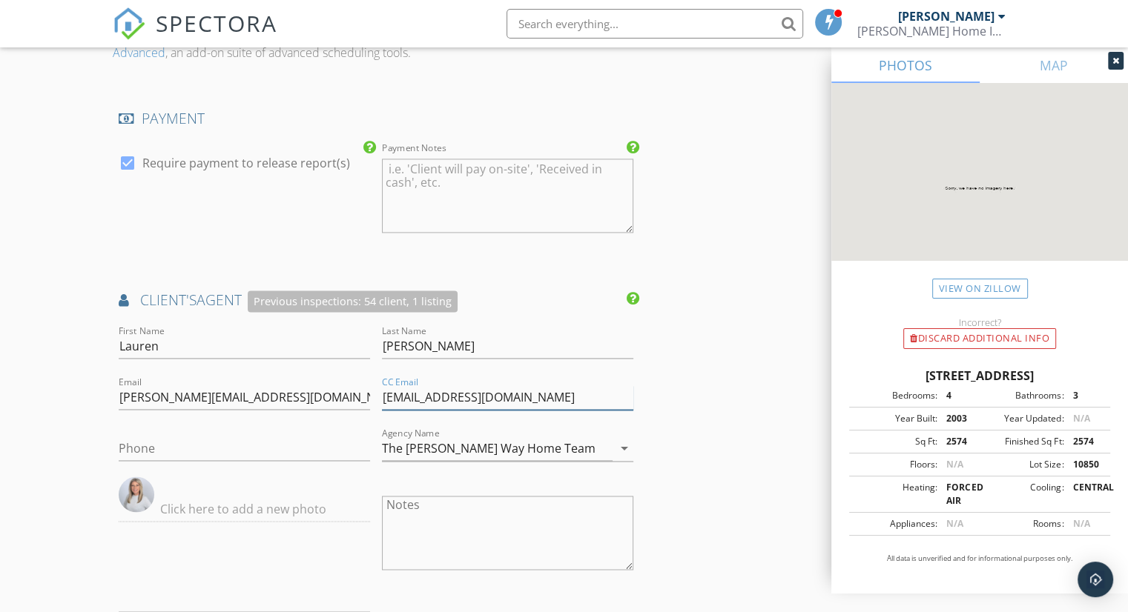
type input "kalee@thewilkinsway.com"
click at [185, 446] on input "Phone" at bounding box center [244, 449] width 251 height 24
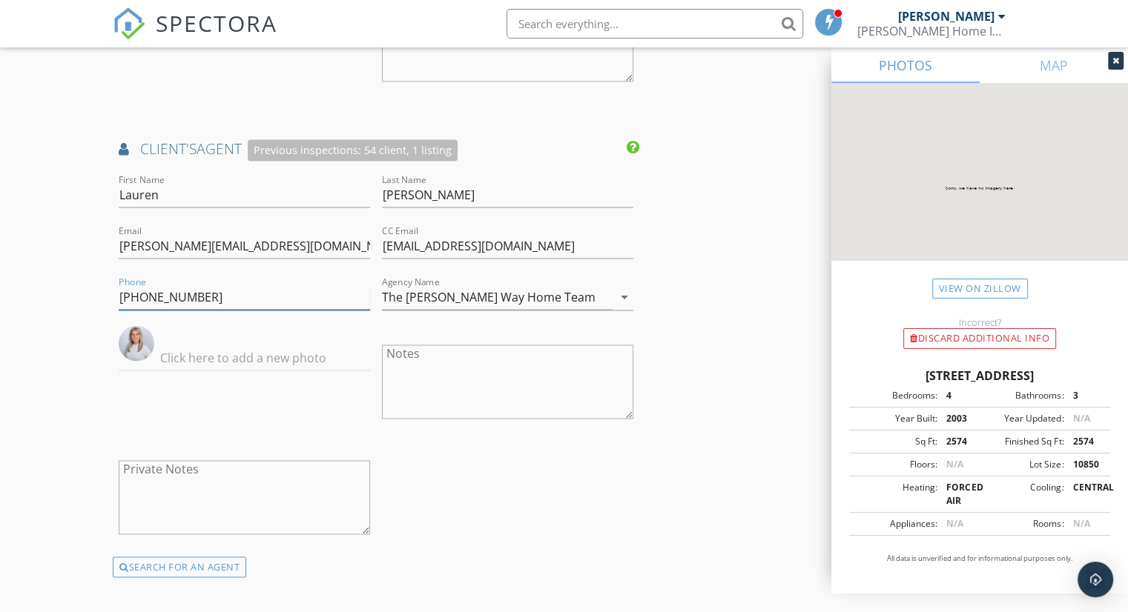
scroll to position [2298, 0]
type input "[PHONE_NUMBER]"
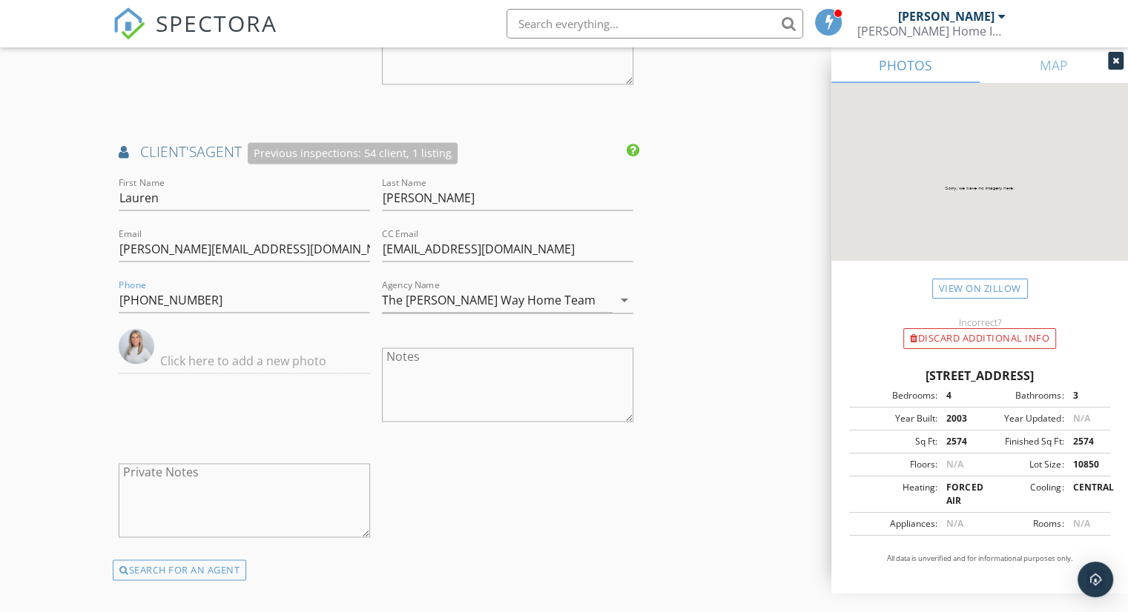
click at [202, 153] on h4 "client's AGENT Previous inspections: 54 client, 1 listing" at bounding box center [376, 153] width 515 height 22
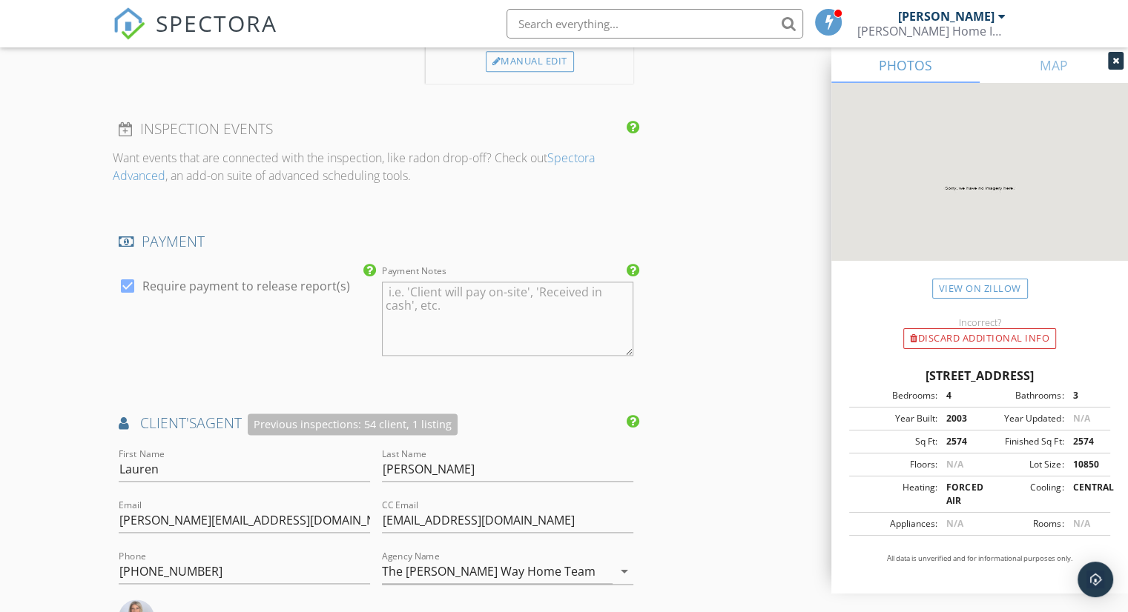
scroll to position [2002, 0]
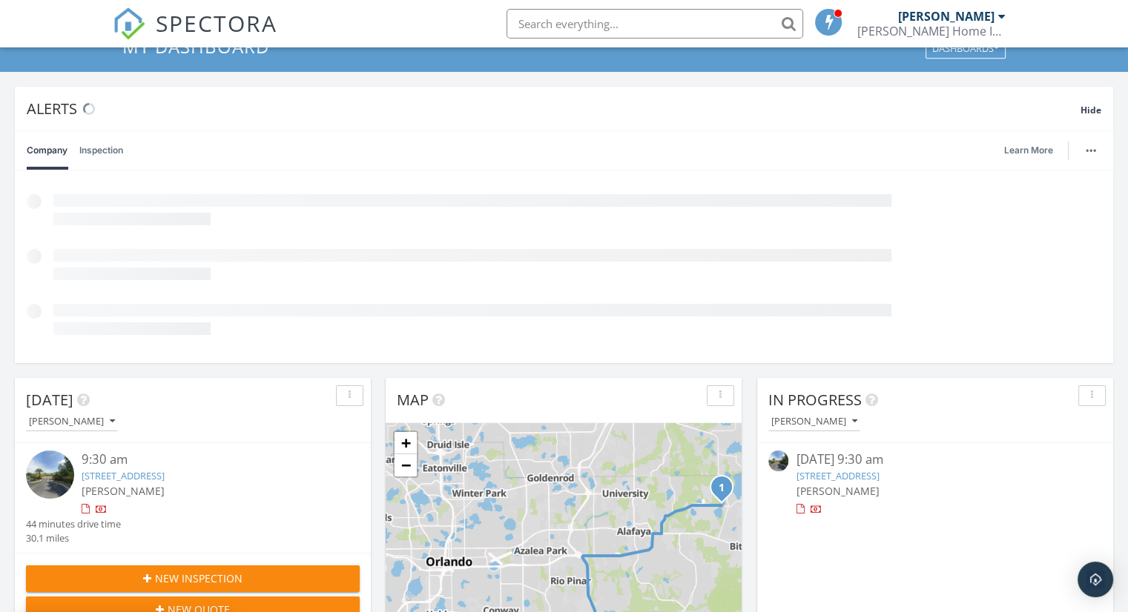
scroll to position [148, 0]
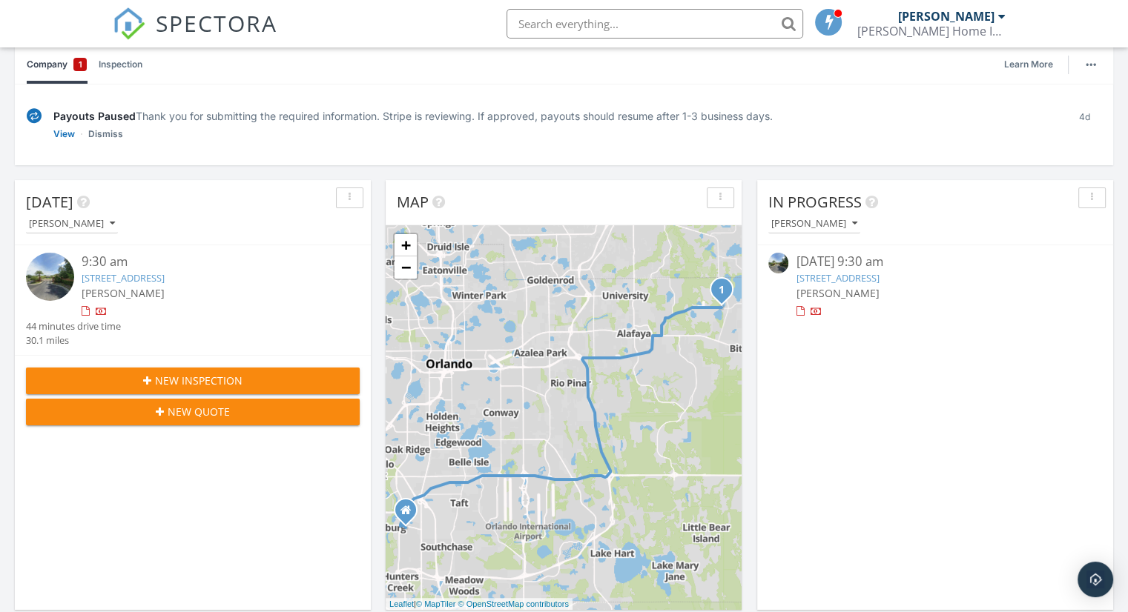
click at [172, 377] on span "New Inspection" at bounding box center [198, 381] width 87 height 16
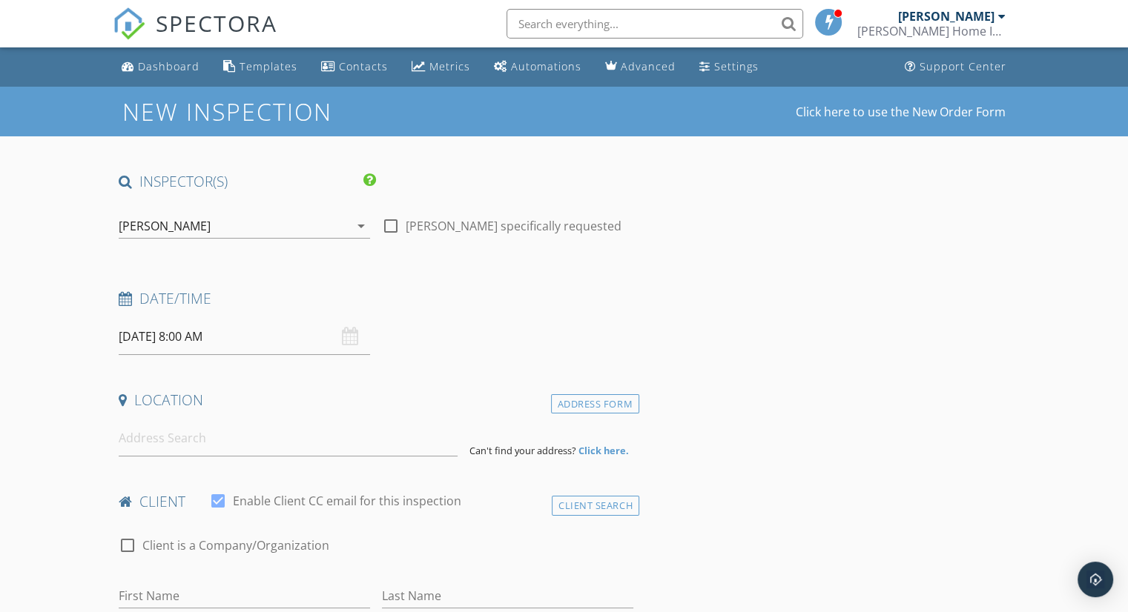
click at [258, 348] on input "09/30/2025 8:00 AM" at bounding box center [244, 337] width 251 height 36
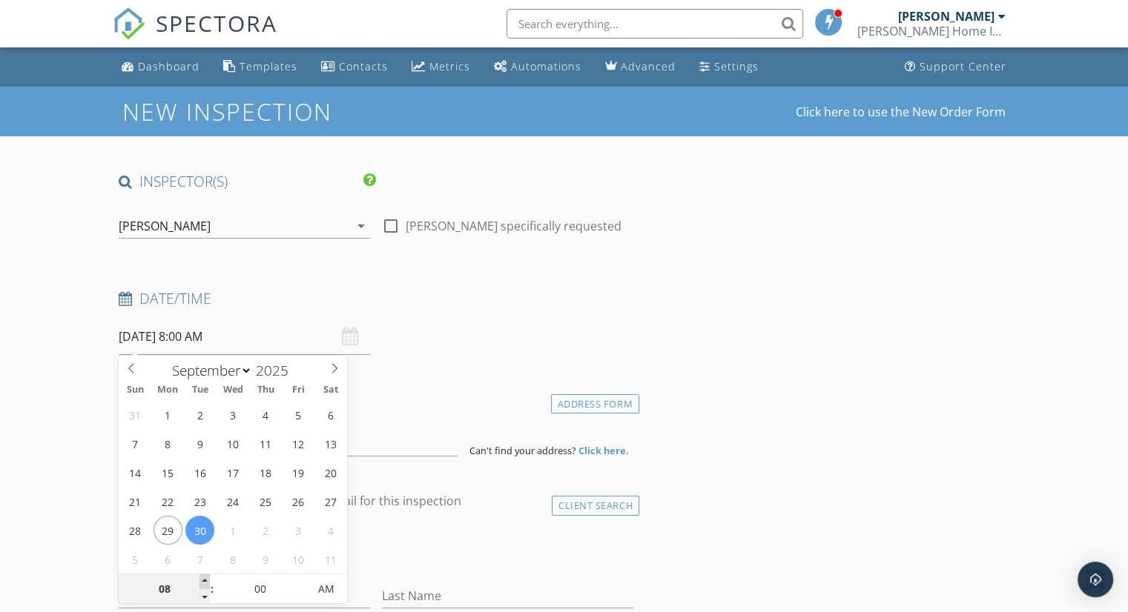
type input "09"
type input "09/30/2025 9:00 AM"
click at [208, 581] on span at bounding box center [204, 582] width 10 height 15
type input "10"
type input "09/30/2025 10:00 AM"
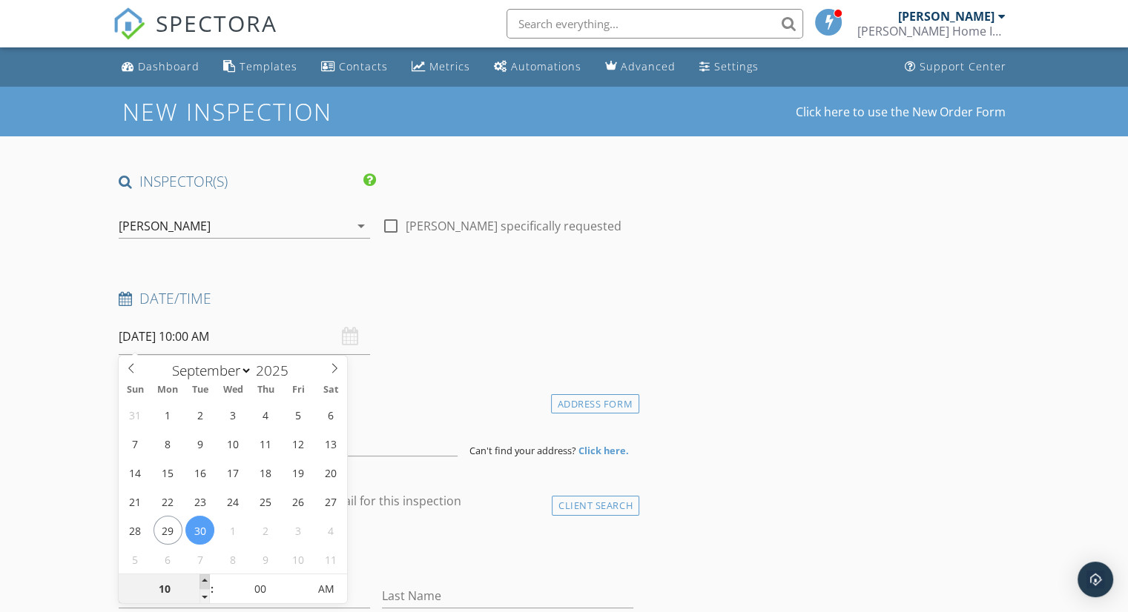
click at [208, 581] on span at bounding box center [204, 582] width 10 height 15
type input "05"
type input "09/30/2025 10:05 AM"
click at [300, 584] on span at bounding box center [301, 582] width 10 height 15
type input "10"
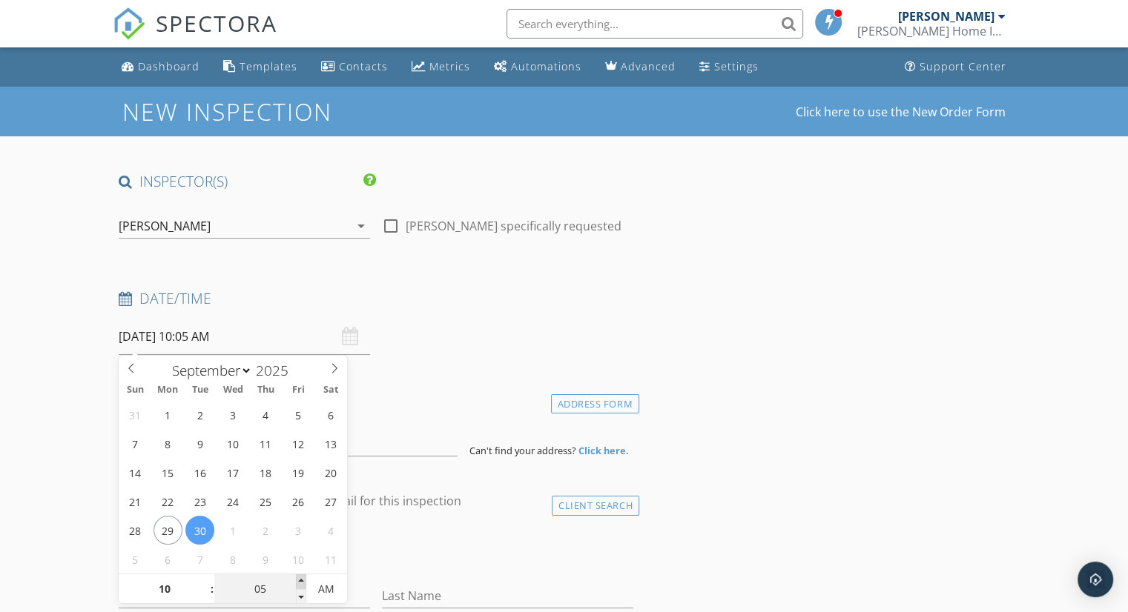
type input "09/30/2025 10:10 AM"
click at [300, 584] on span at bounding box center [301, 582] width 10 height 15
type input "15"
type input "09/30/2025 10:15 AM"
click at [300, 584] on span at bounding box center [301, 582] width 10 height 15
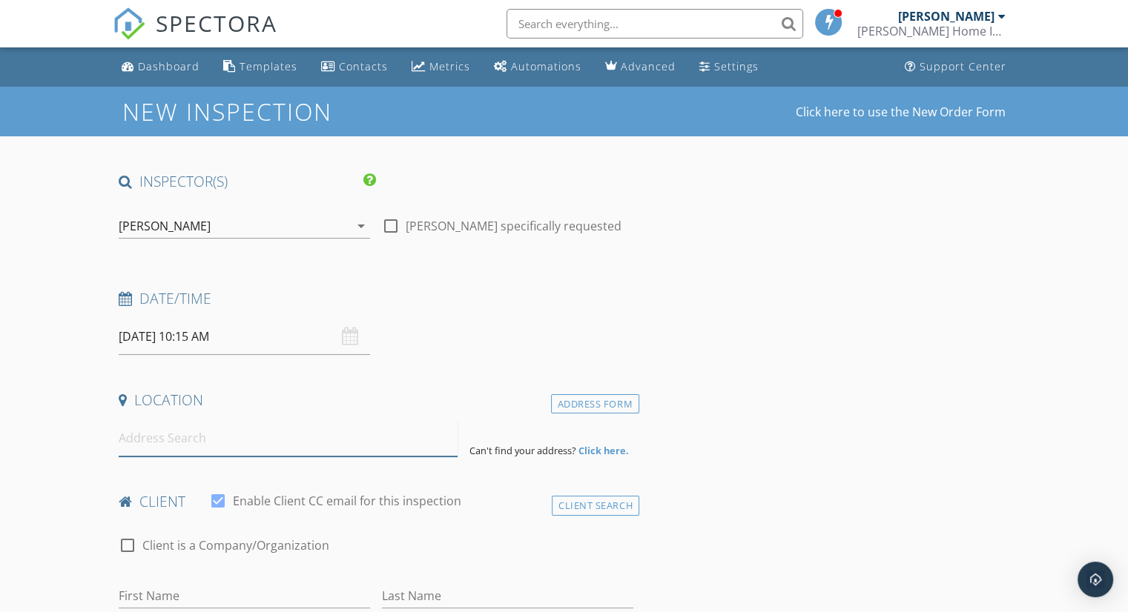
click at [143, 446] on input at bounding box center [288, 438] width 339 height 36
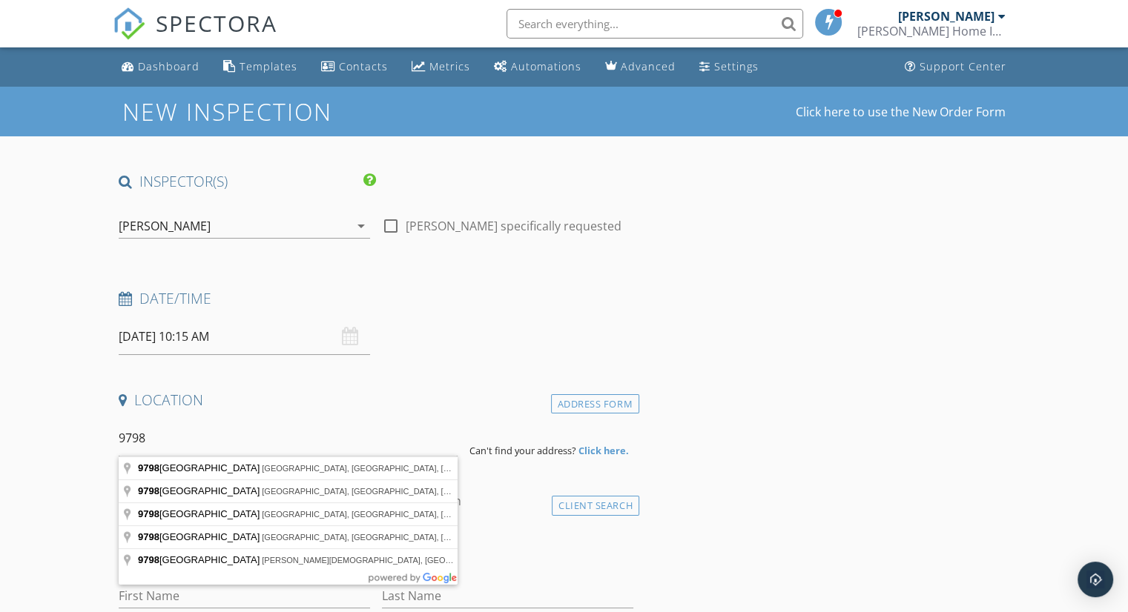
type input "9798 Worthington Ridge Road, Orlando, FL, USA"
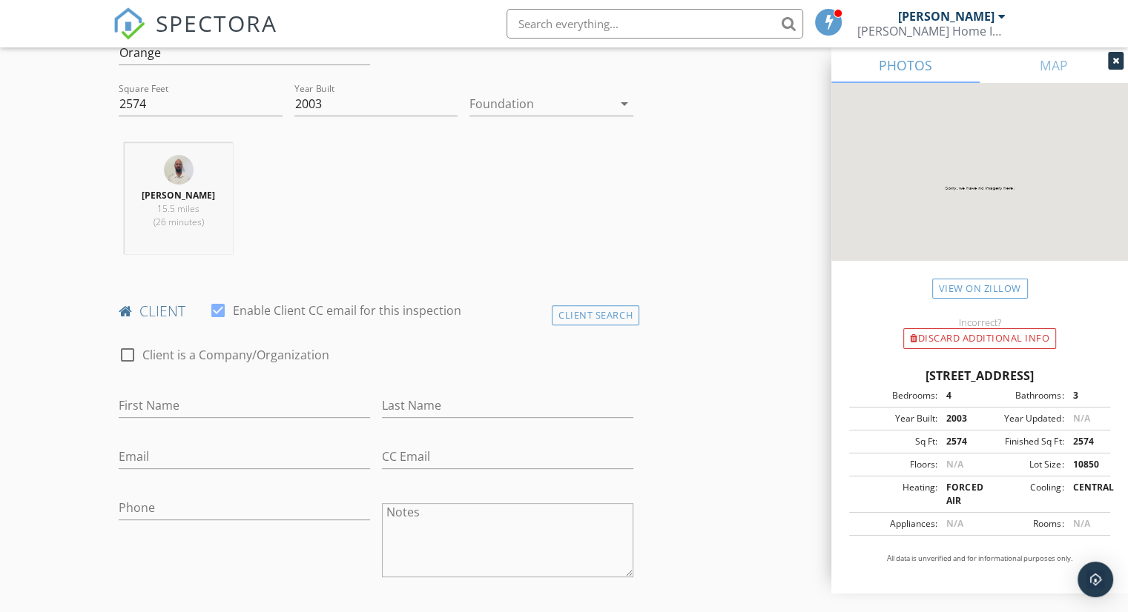
scroll to position [519, 0]
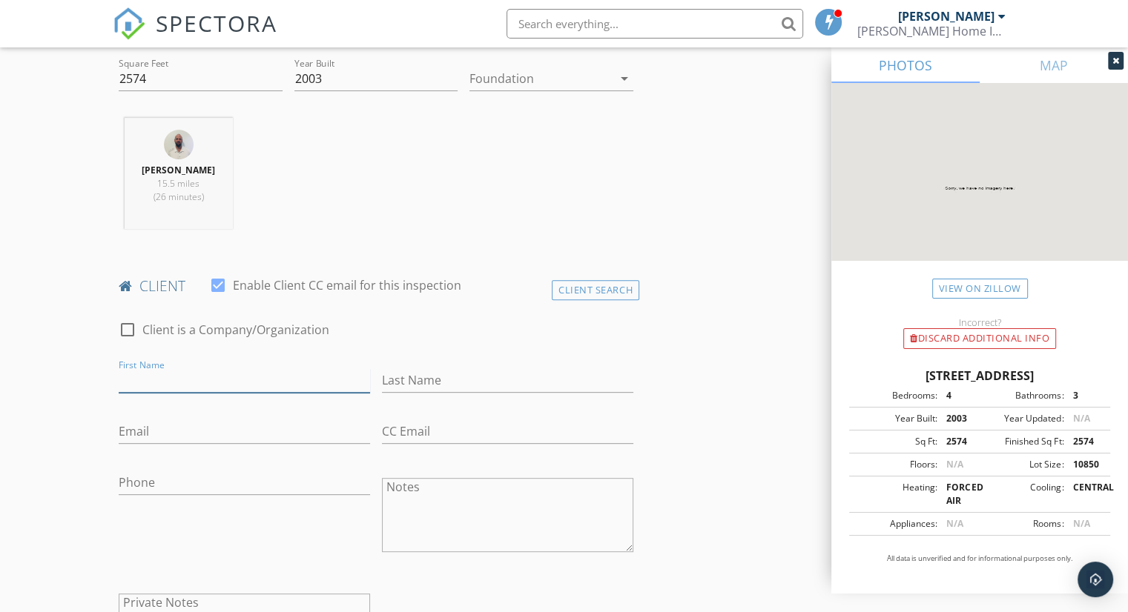
click at [184, 386] on input "First Name" at bounding box center [244, 380] width 251 height 24
type input "[PERSON_NAME]"
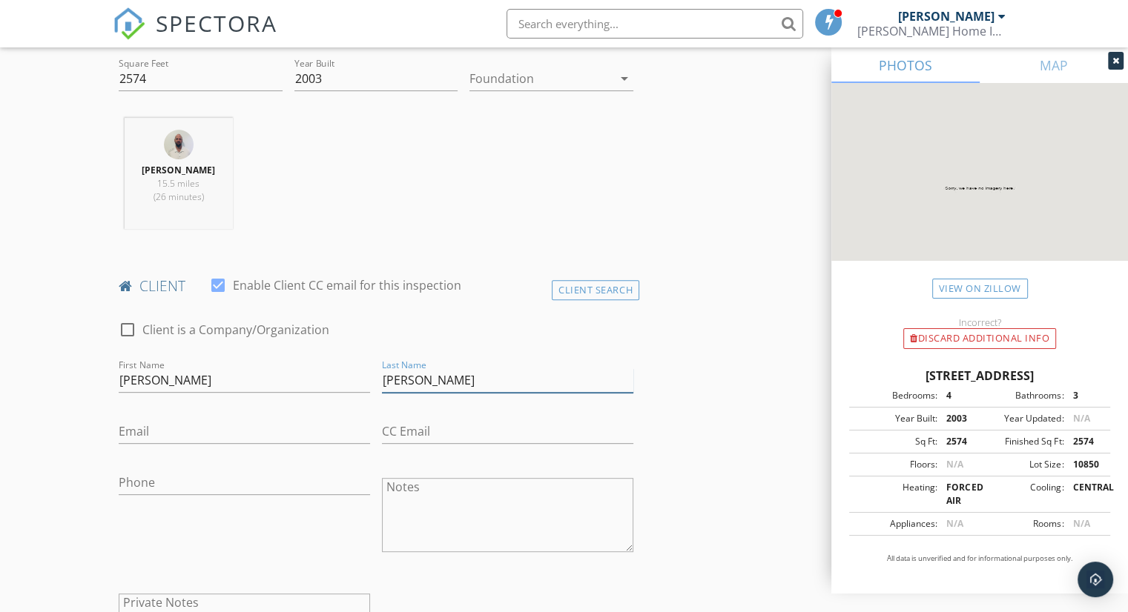
type input "[PERSON_NAME]"
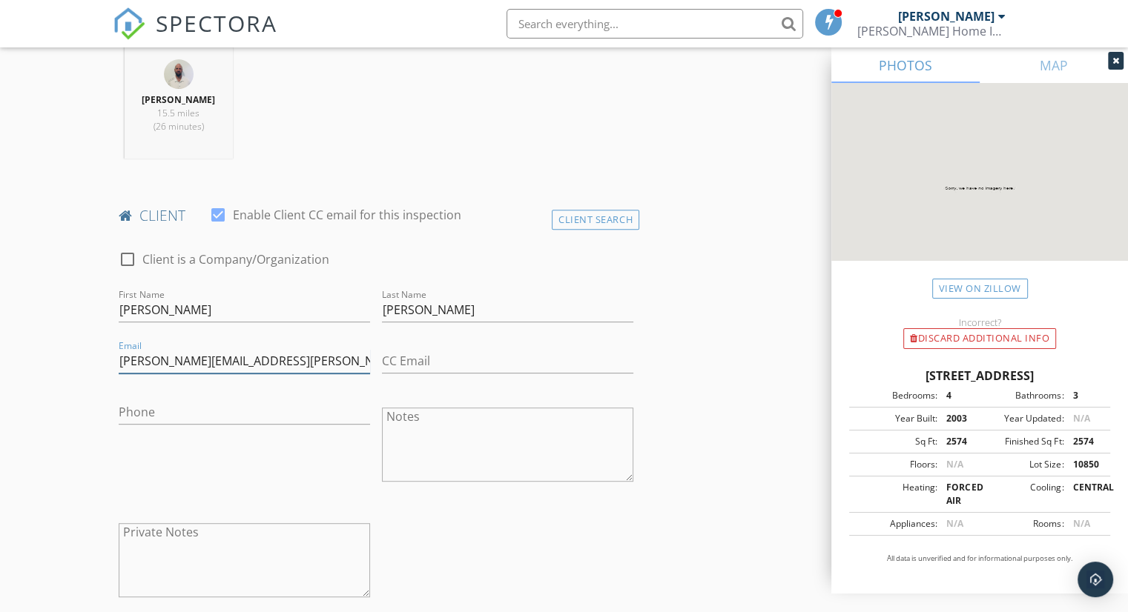
scroll to position [667, 0]
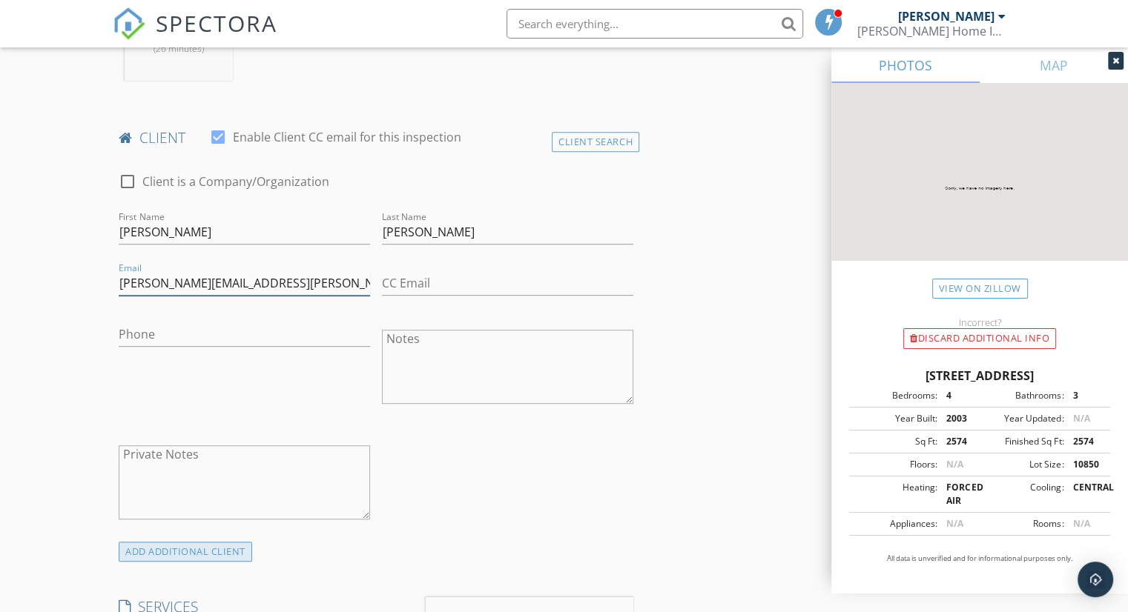
type input "[PERSON_NAME][EMAIL_ADDRESS][PERSON_NAME][DOMAIN_NAME]"
click at [211, 552] on div "ADD ADDITIONAL client" at bounding box center [185, 552] width 133 height 20
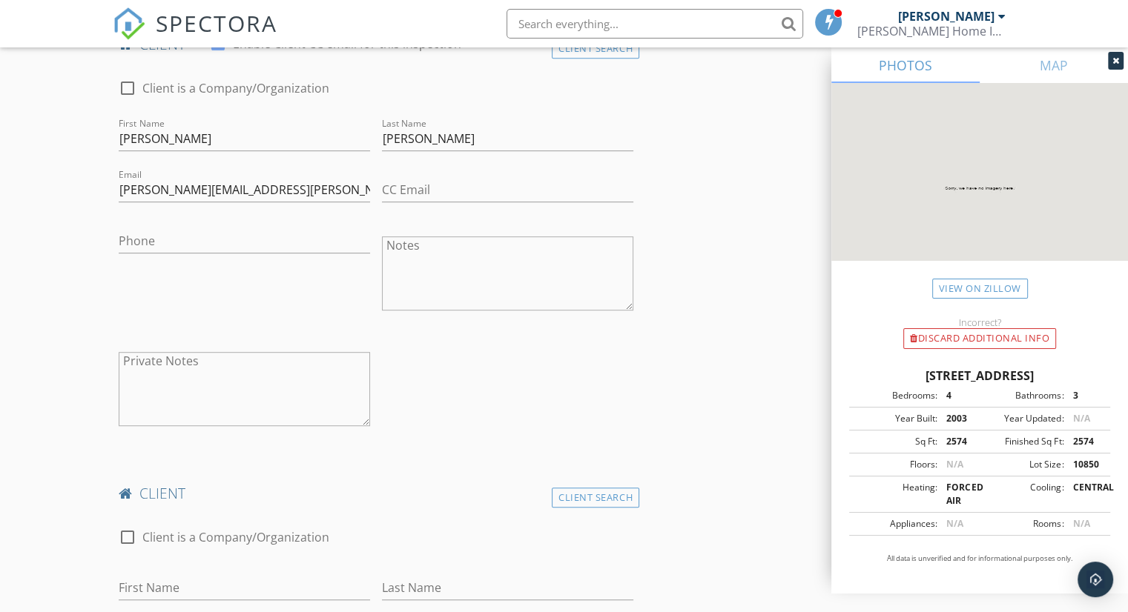
scroll to position [964, 0]
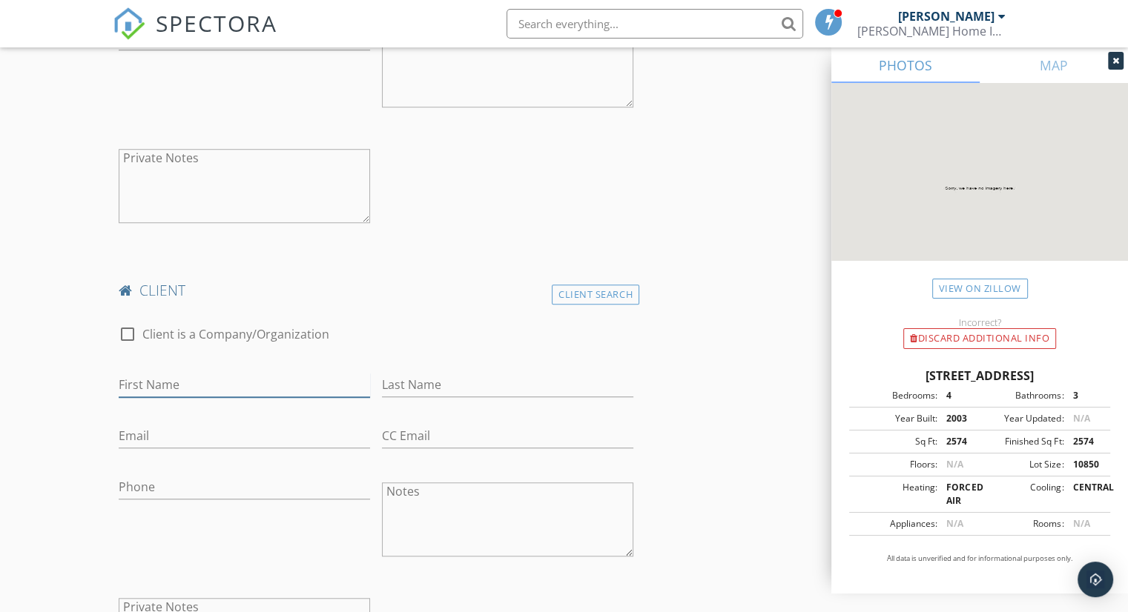
click at [196, 374] on input "First Name" at bounding box center [244, 385] width 251 height 24
type input "[PERSON_NAME]"
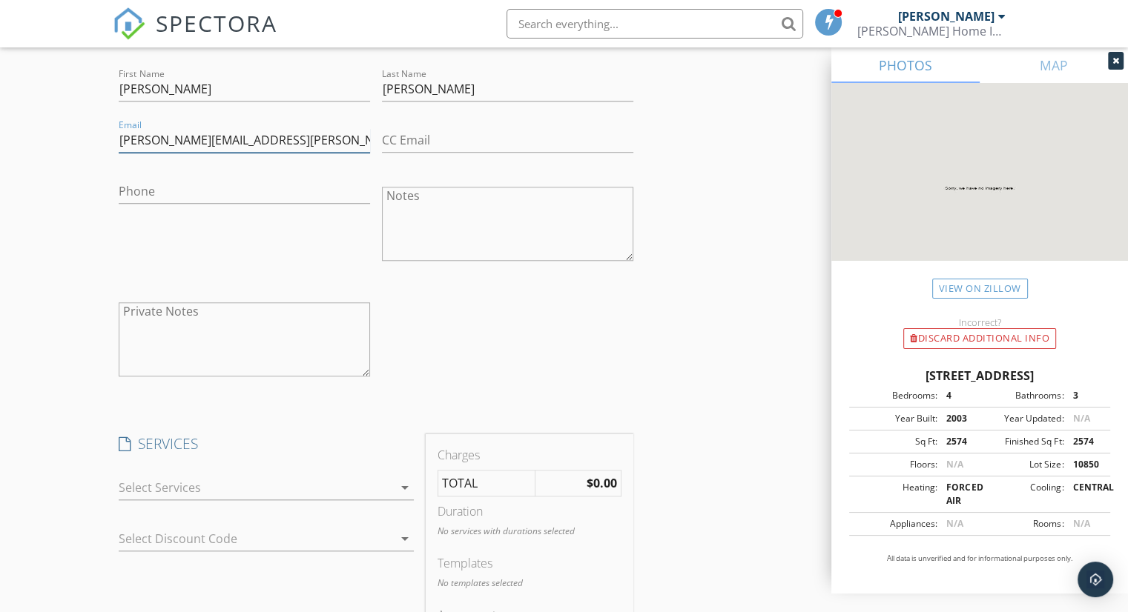
scroll to position [1260, 0]
type input "[PERSON_NAME][EMAIL_ADDRESS][PERSON_NAME][DOMAIN_NAME]"
click at [232, 475] on div at bounding box center [256, 487] width 274 height 24
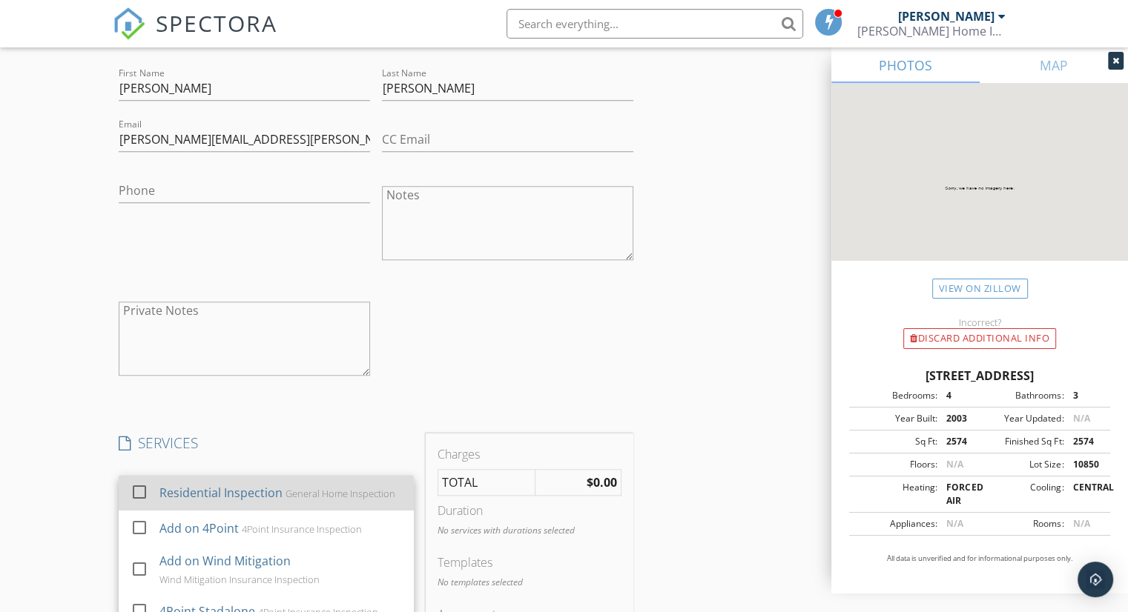
click at [285, 500] on div "General Home Inspection" at bounding box center [340, 494] width 110 height 12
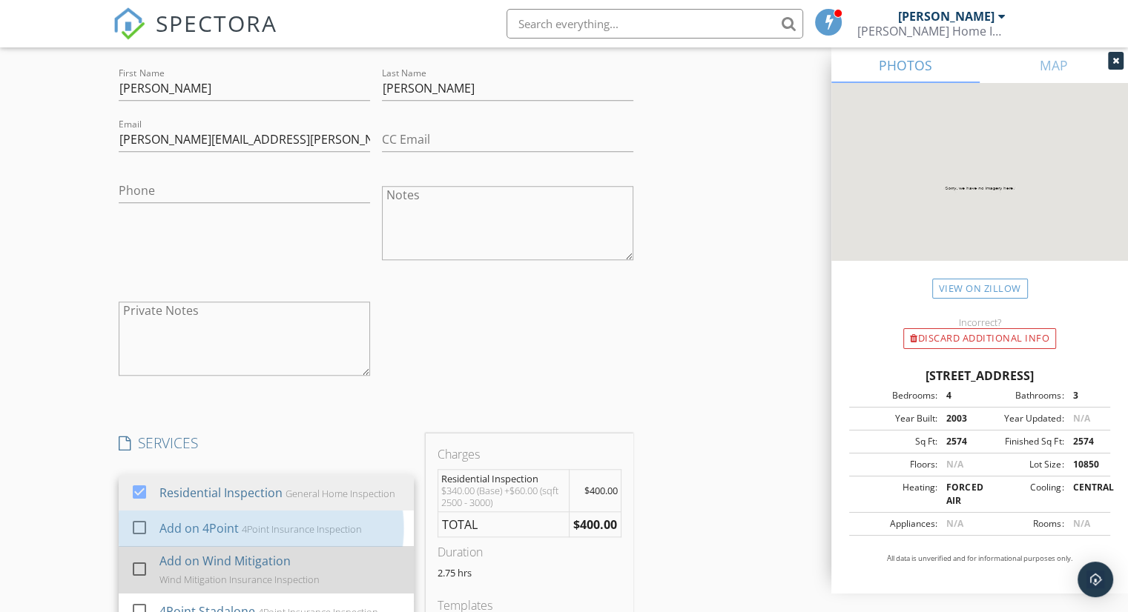
drag, startPoint x: 237, startPoint y: 535, endPoint x: 234, endPoint y: 563, distance: 28.3
click at [237, 535] on div "Add on 4Point 4Point Insurance Inspection" at bounding box center [280, 529] width 243 height 30
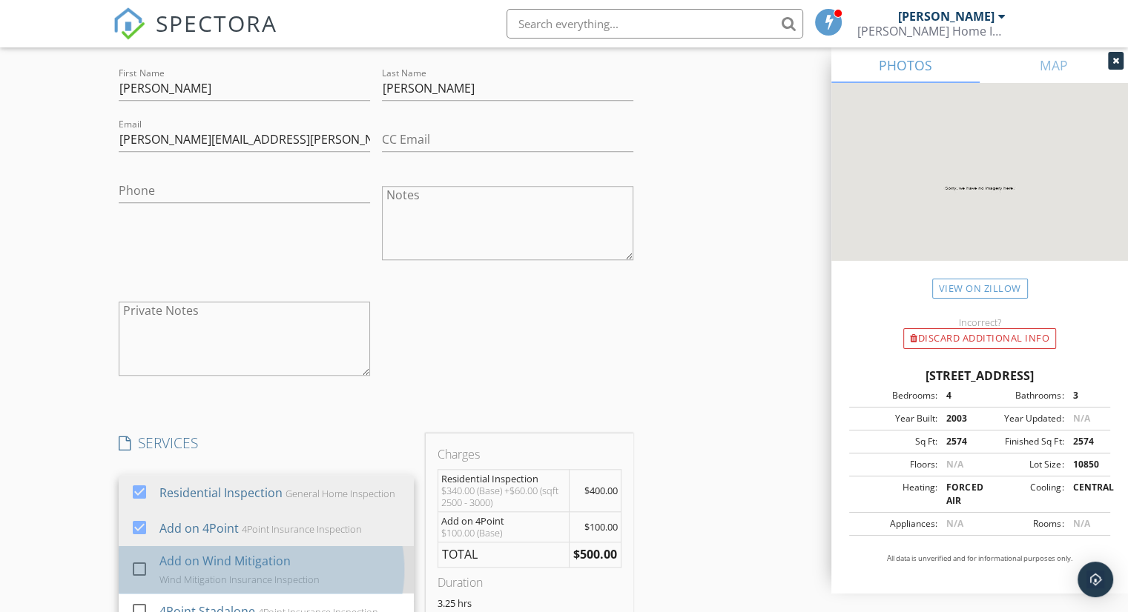
click at [234, 563] on div "Add on Wind Mitigation" at bounding box center [224, 561] width 131 height 18
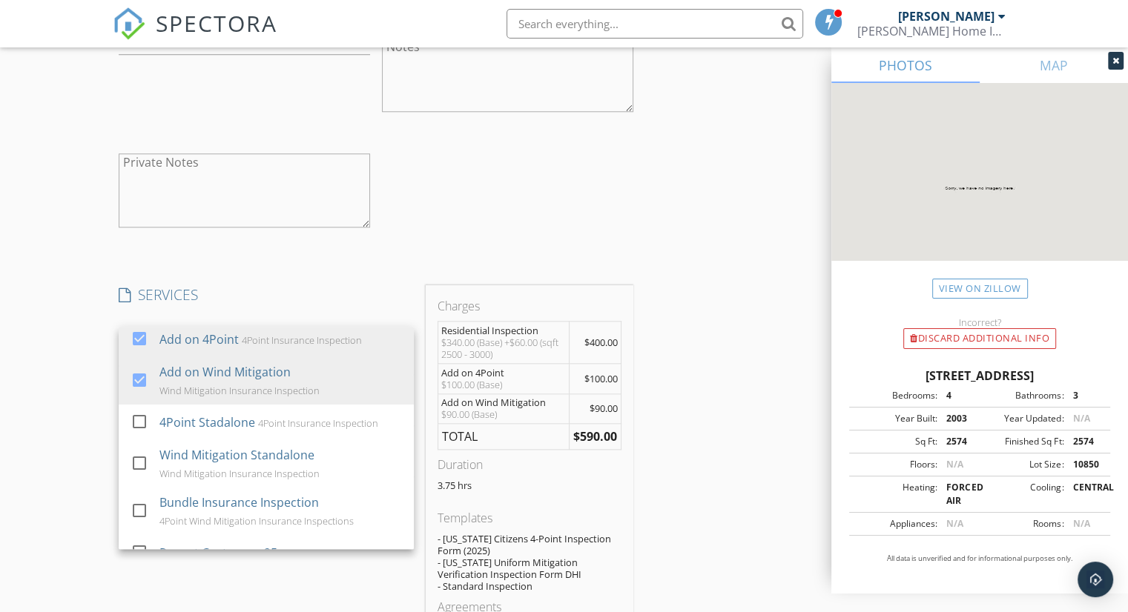
scroll to position [74, 0]
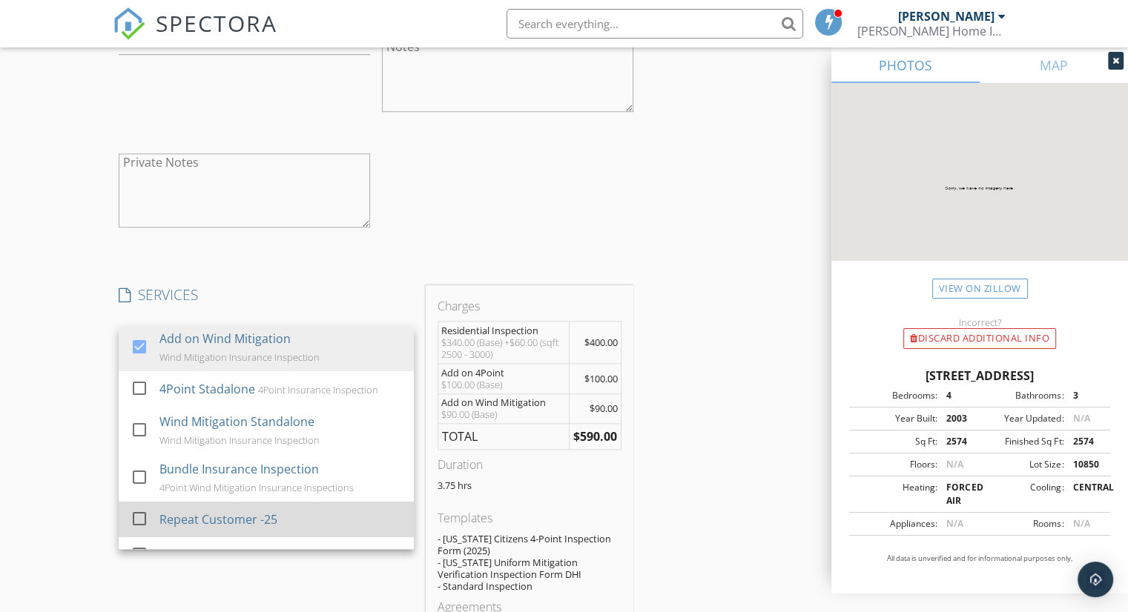
click at [221, 529] on div "Repeat Customer -25" at bounding box center [218, 520] width 118 height 18
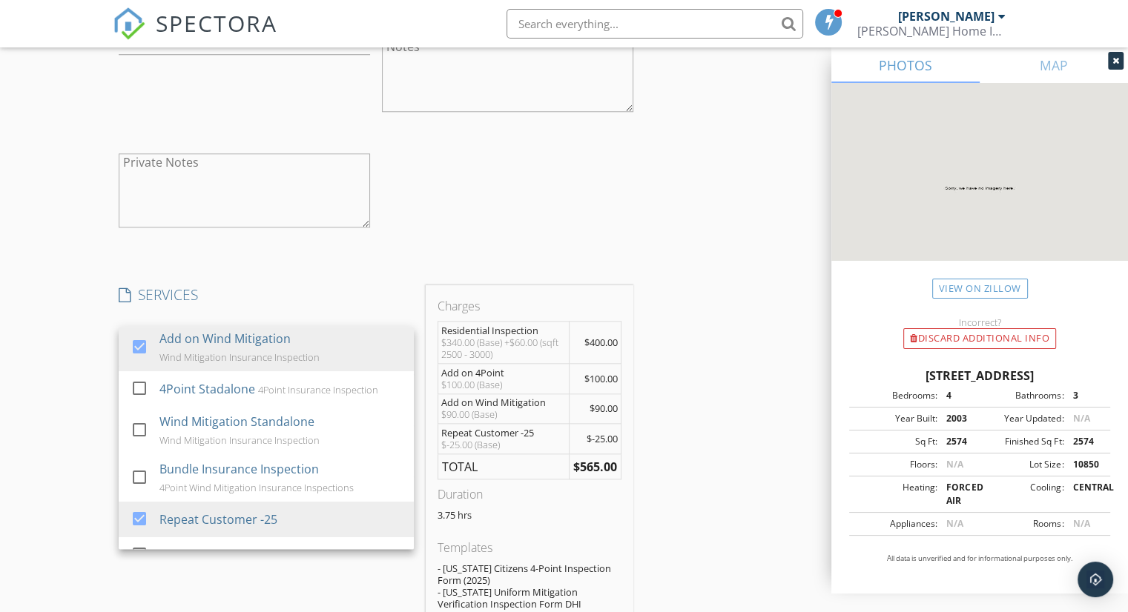
click at [99, 478] on div "New Inspection Click here to use the New Order Form INSPECTOR(S) check_box Neil…" at bounding box center [564, 249] width 1128 height 3142
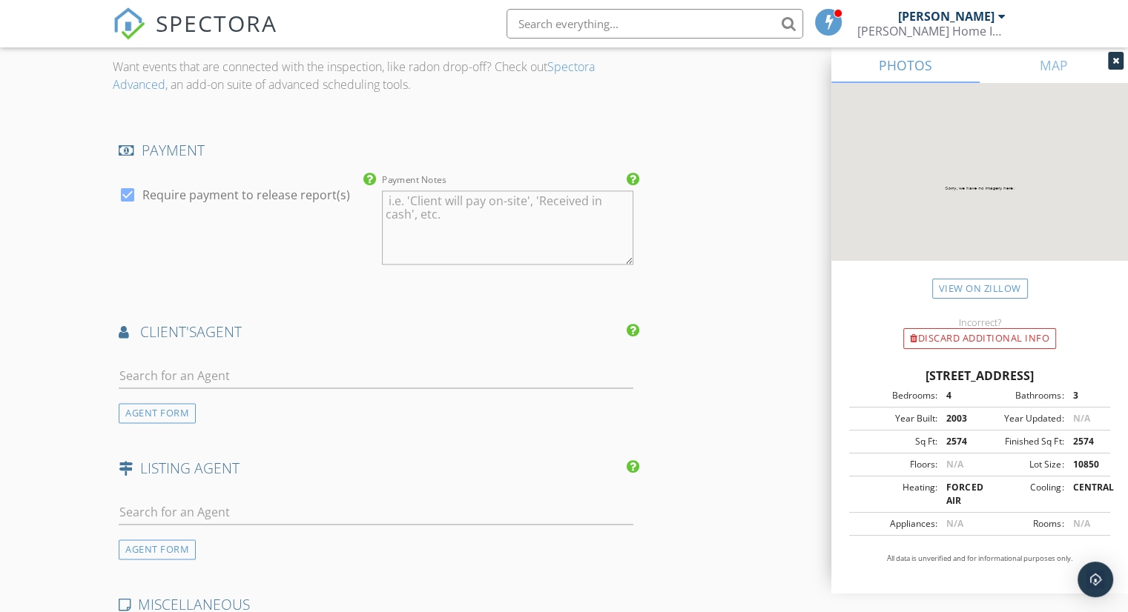
scroll to position [2150, 0]
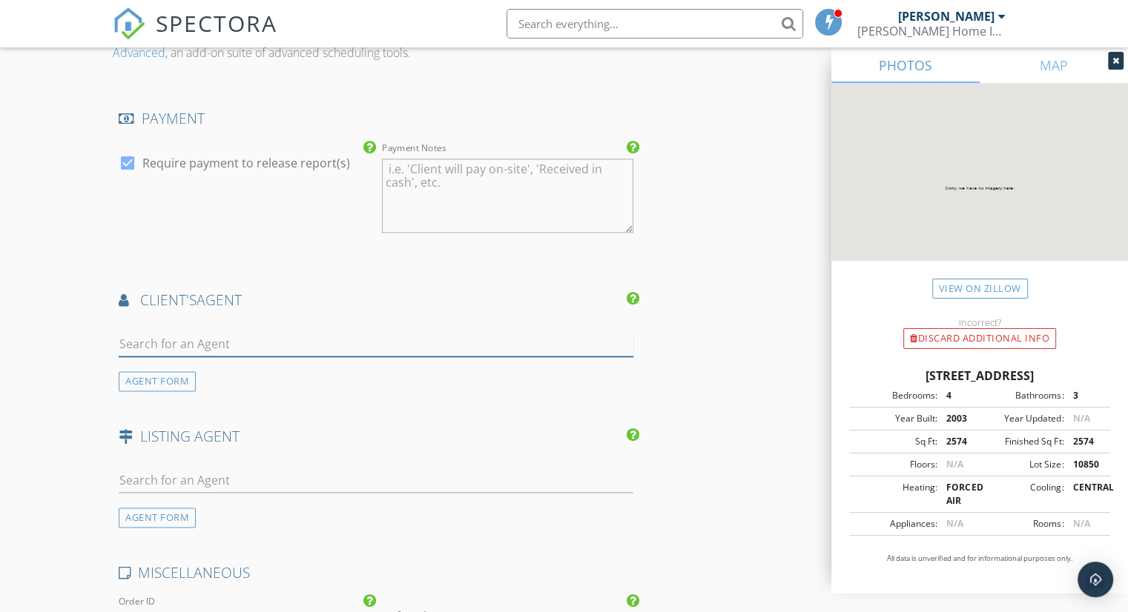
click at [178, 346] on input "text" at bounding box center [376, 344] width 515 height 24
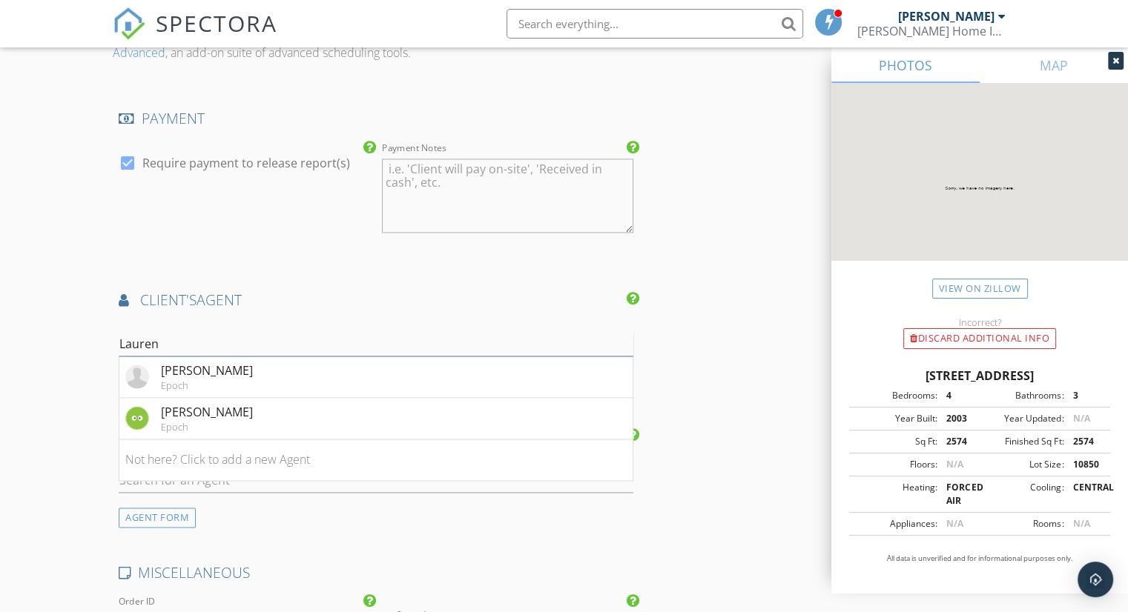
type input "Lauren"
click at [166, 519] on div "AGENT FORM" at bounding box center [157, 518] width 77 height 20
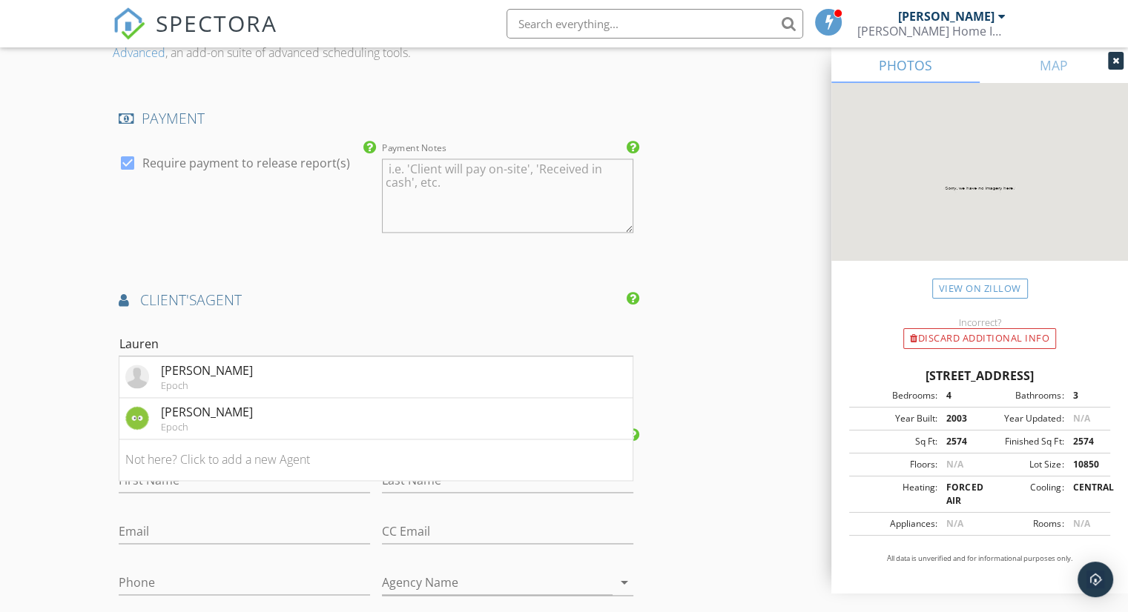
click at [159, 345] on input "Lauren" at bounding box center [376, 344] width 515 height 24
click at [179, 340] on input "Lauren" at bounding box center [376, 344] width 515 height 24
click at [216, 529] on input "Email" at bounding box center [244, 532] width 251 height 24
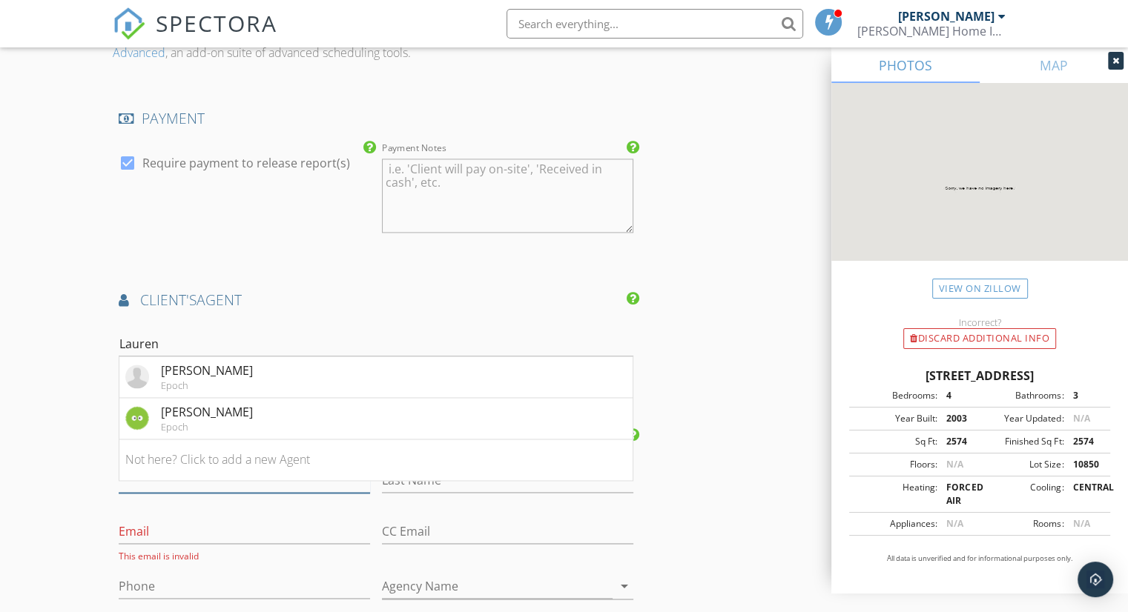
click at [160, 481] on input "First Name" at bounding box center [244, 481] width 251 height 24
type input "Lauren"
type input "Nielsen"
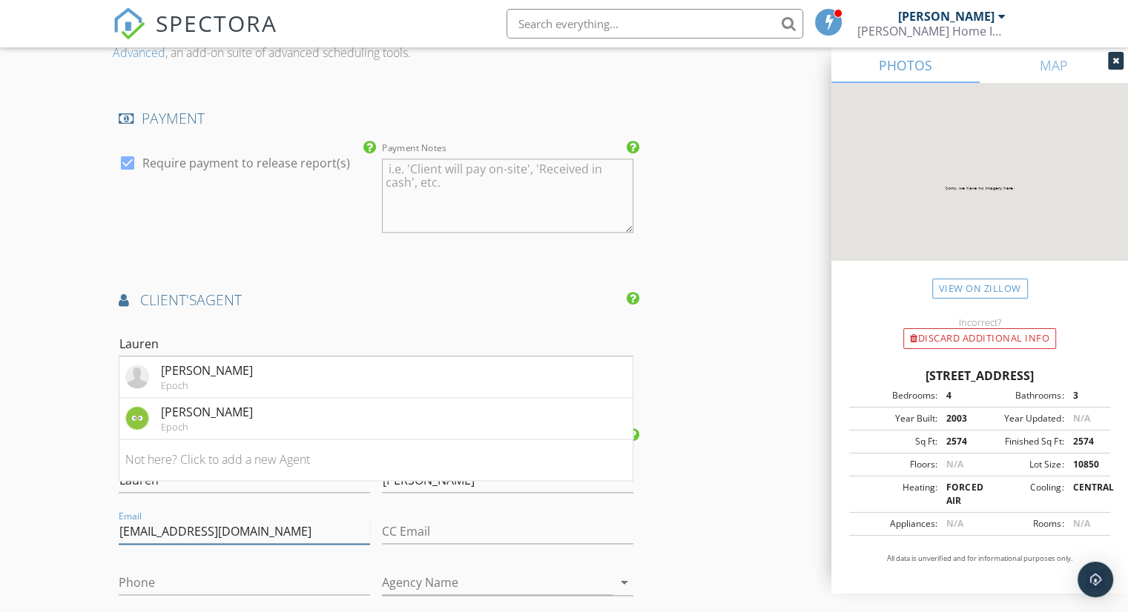
type input "[EMAIL_ADDRESS][DOMAIN_NAME]"
click at [159, 584] on input "Phone" at bounding box center [244, 583] width 251 height 24
type input "[PHONE_NUMBER]"
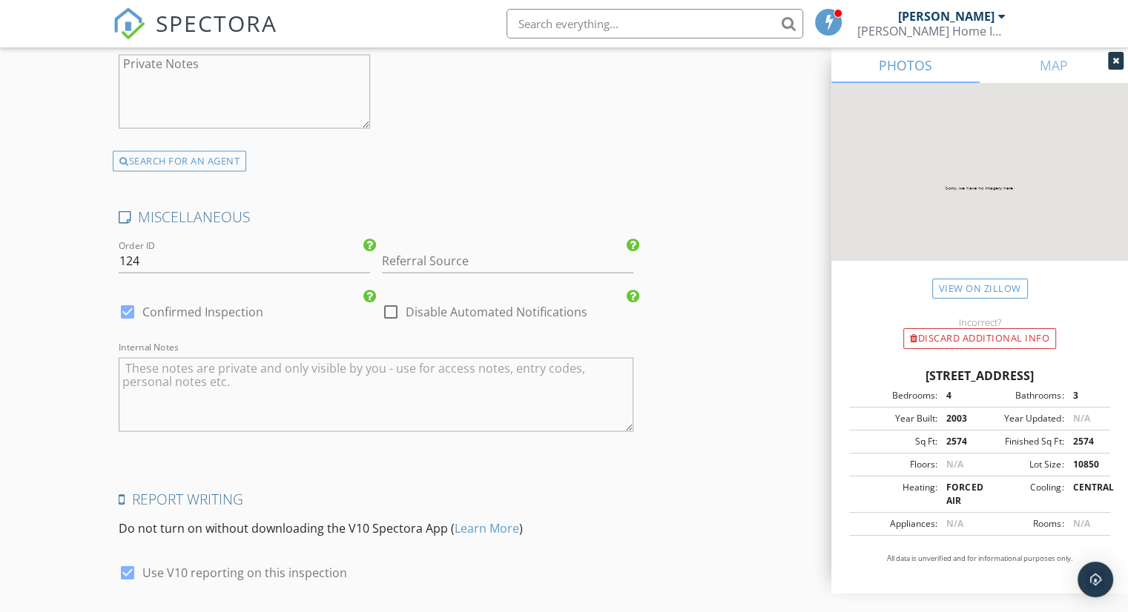
scroll to position [2892, 0]
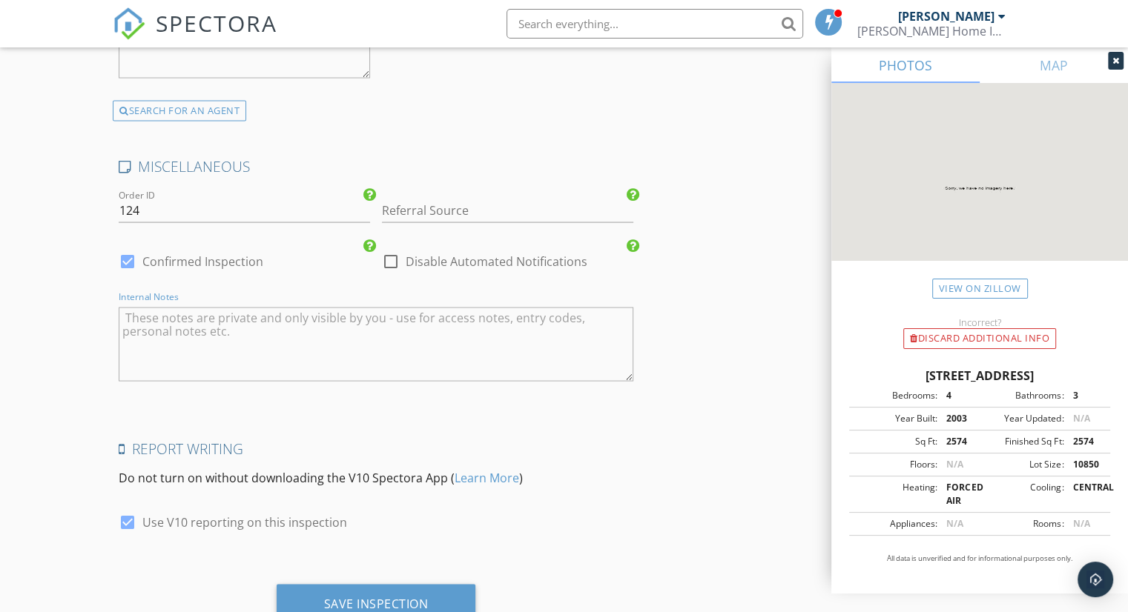
click at [211, 315] on textarea "Internal Notes" at bounding box center [376, 345] width 515 height 74
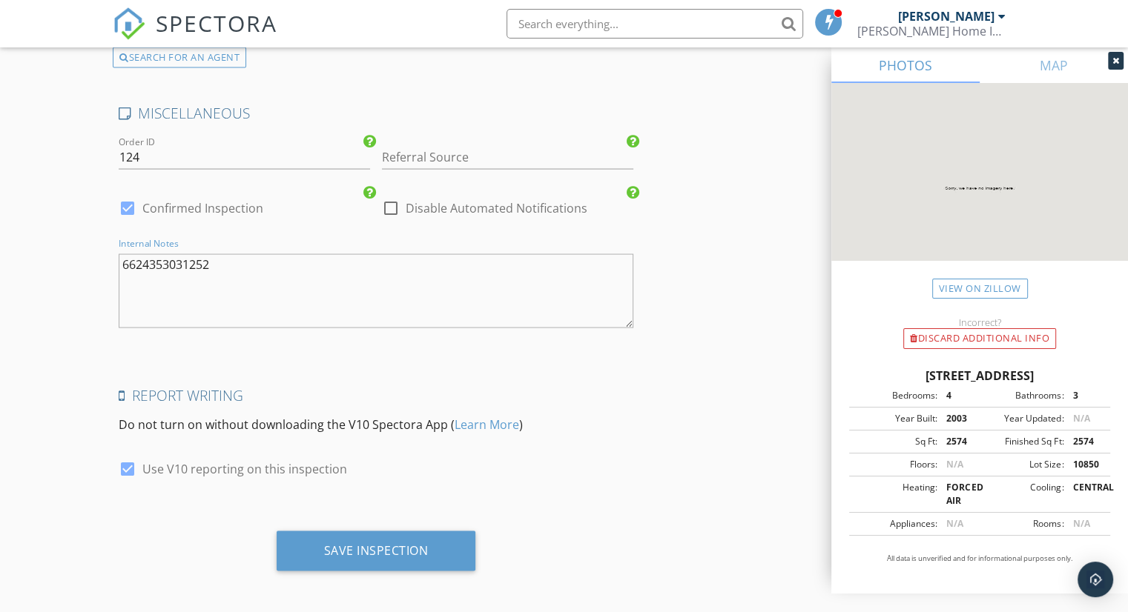
scroll to position [2946, 0]
type textarea "6624353031252"
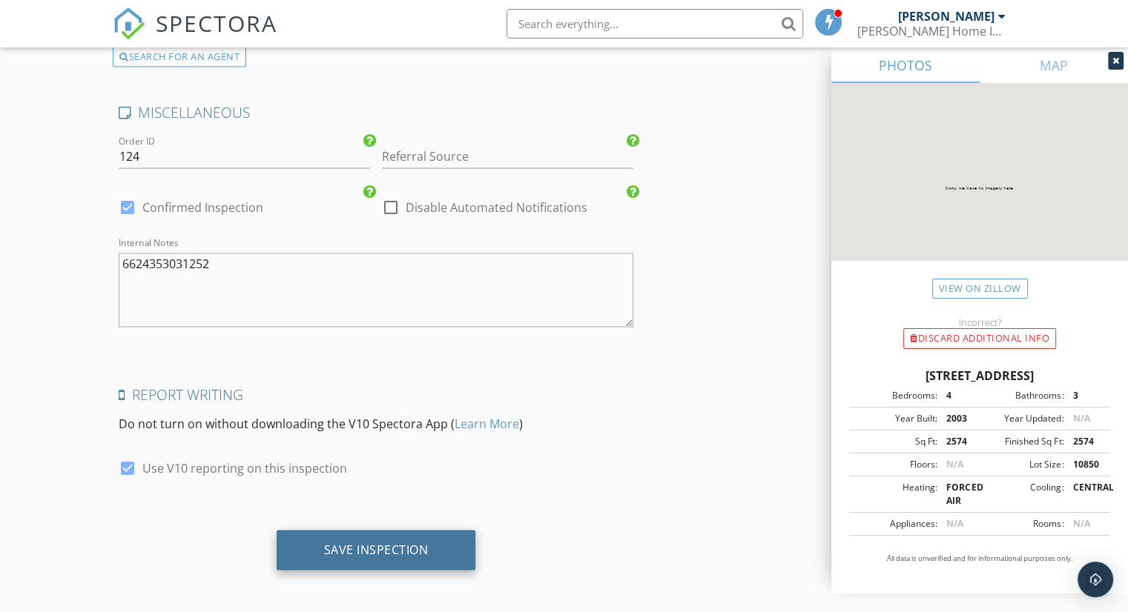
click at [344, 543] on div "Save Inspection" at bounding box center [376, 550] width 105 height 15
